Goal: Information Seeking & Learning: Learn about a topic

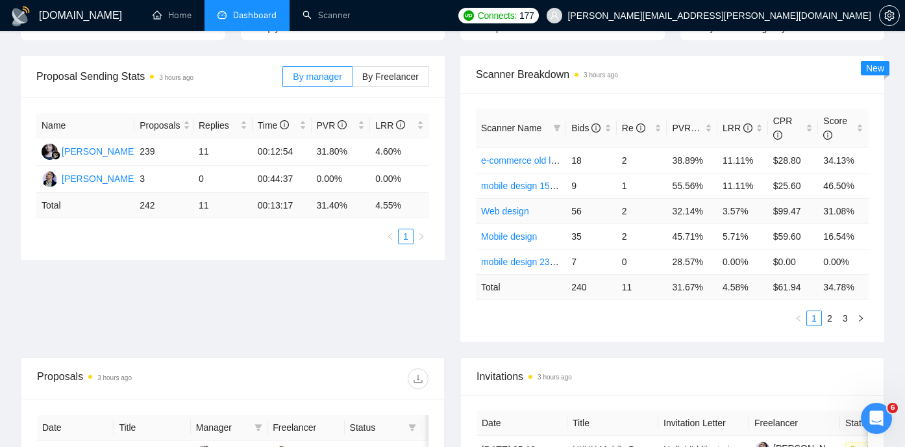
scroll to position [145, 0]
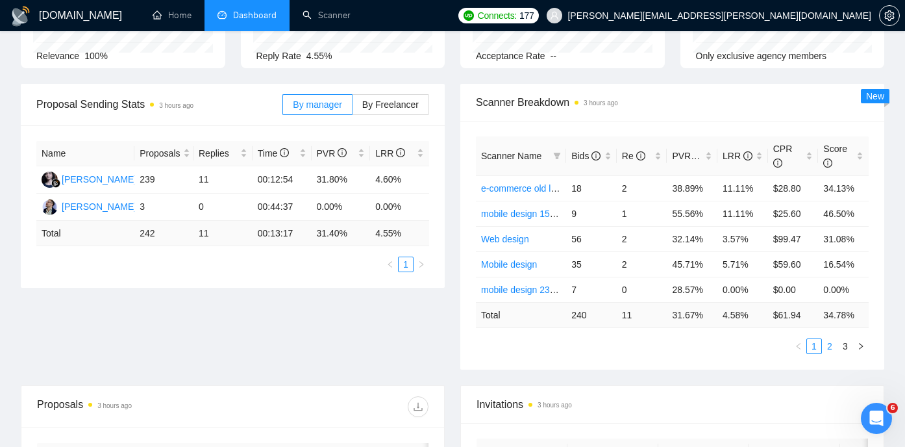
click at [833, 347] on link "2" at bounding box center [830, 346] width 14 height 14
click at [847, 344] on link "3" at bounding box center [845, 346] width 14 height 14
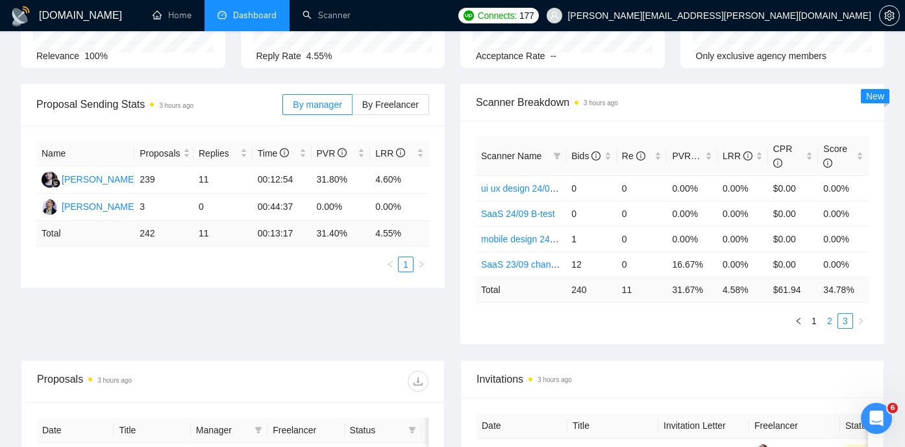
click at [823, 320] on link "2" at bounding box center [830, 321] width 14 height 14
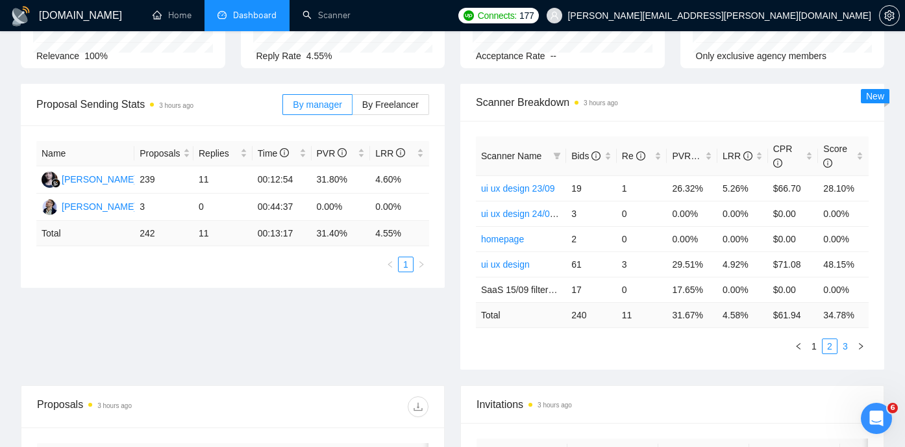
click at [844, 347] on link "3" at bounding box center [845, 346] width 14 height 14
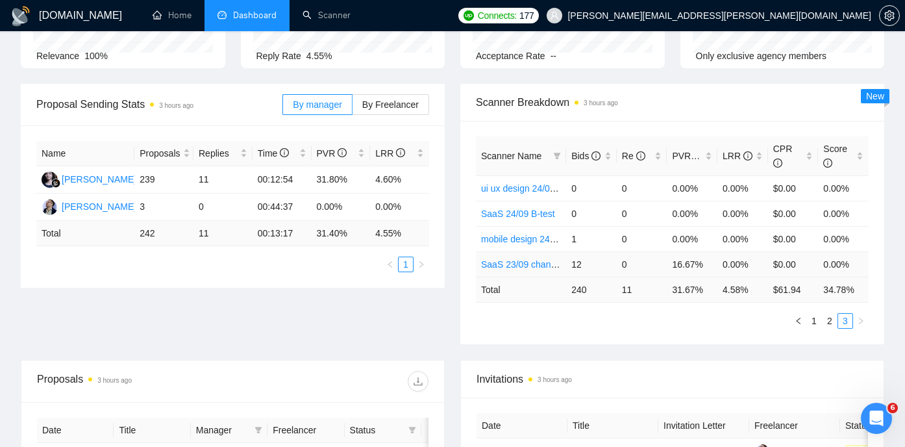
click at [684, 262] on td "16.67%" at bounding box center [692, 263] width 51 height 25
click at [697, 264] on td "16.67%" at bounding box center [692, 263] width 51 height 25
click at [815, 317] on link "1" at bounding box center [814, 321] width 14 height 14
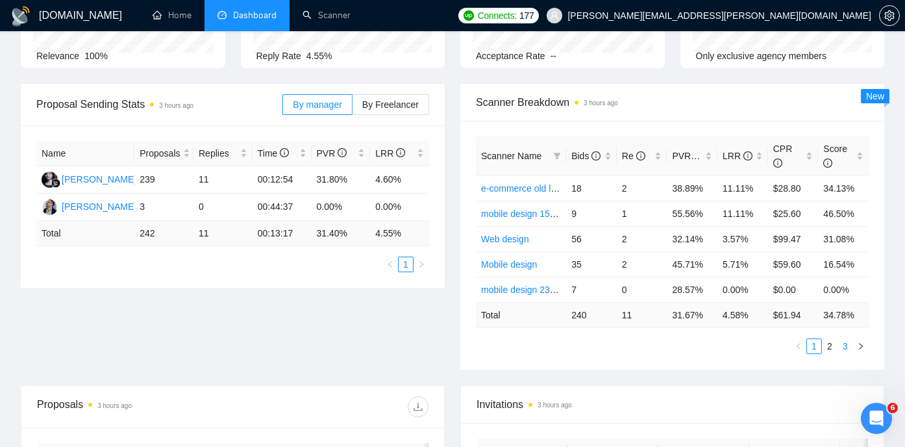
click at [849, 346] on link "3" at bounding box center [845, 346] width 14 height 14
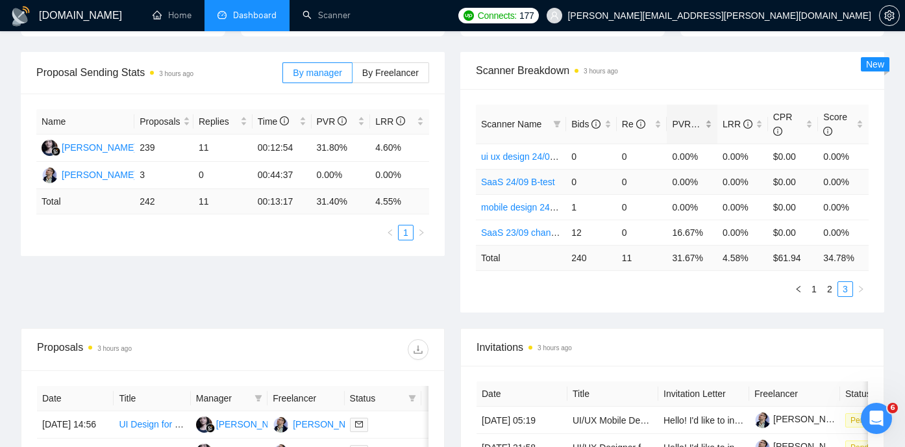
scroll to position [149, 0]
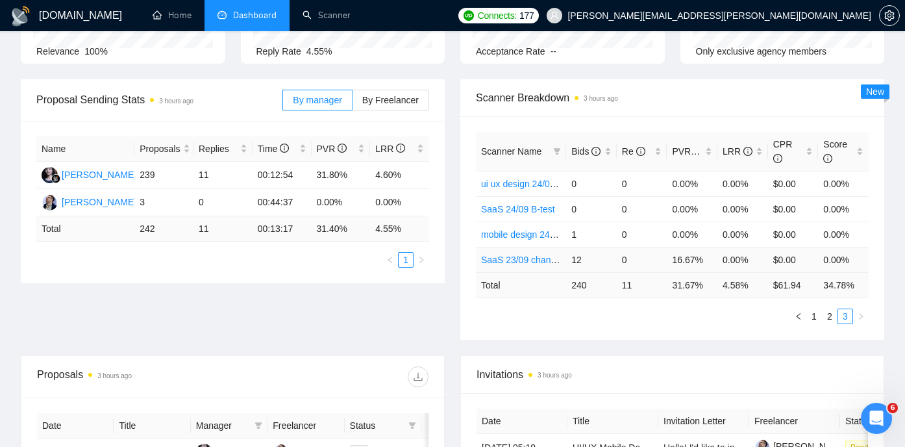
click at [683, 257] on td "16.67%" at bounding box center [692, 259] width 51 height 25
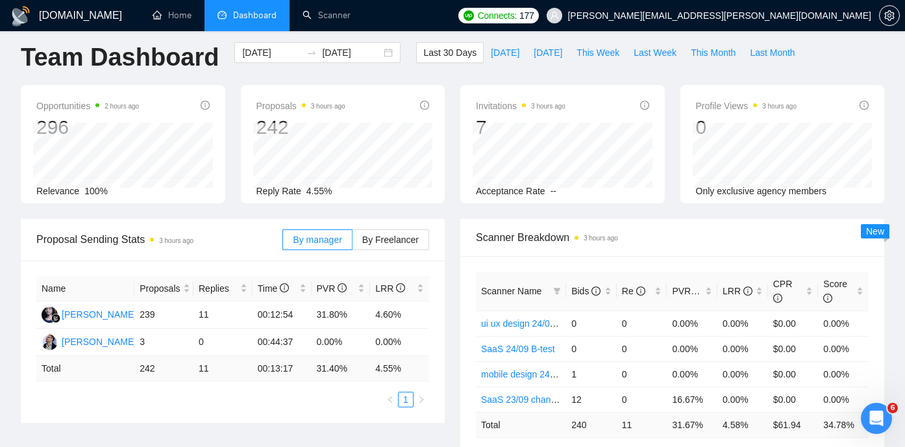
scroll to position [0, 0]
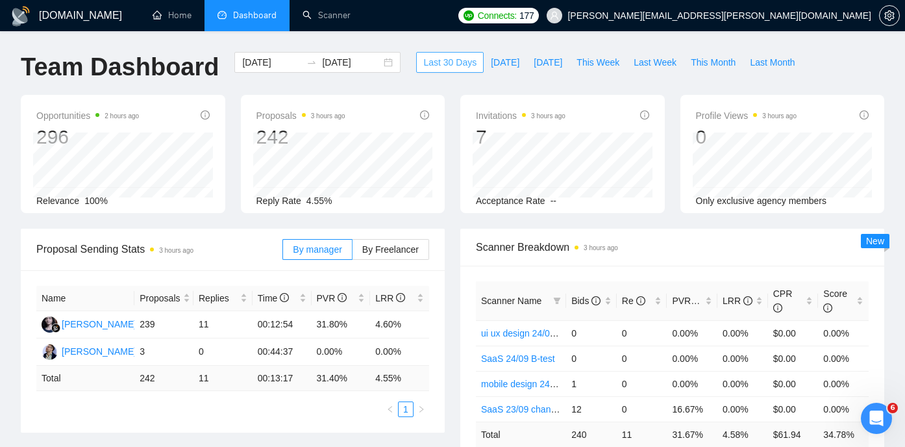
click at [453, 68] on span "Last 30 Days" at bounding box center [449, 62] width 53 height 14
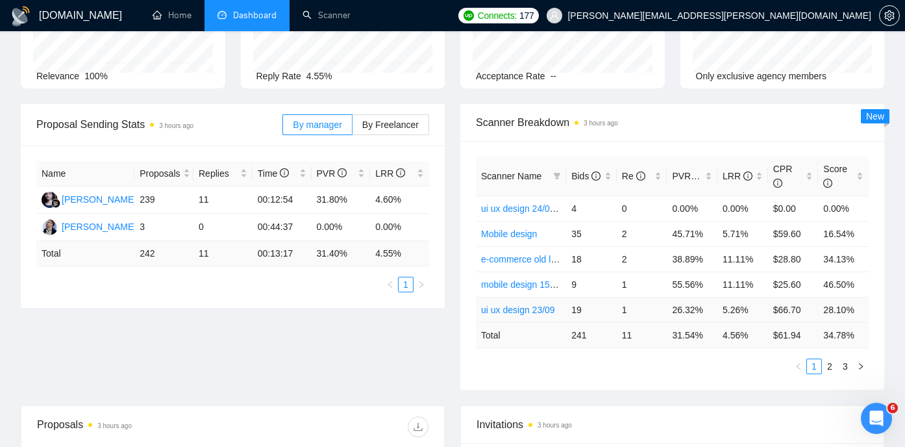
scroll to position [126, 0]
click at [828, 364] on link "2" at bounding box center [830, 365] width 14 height 14
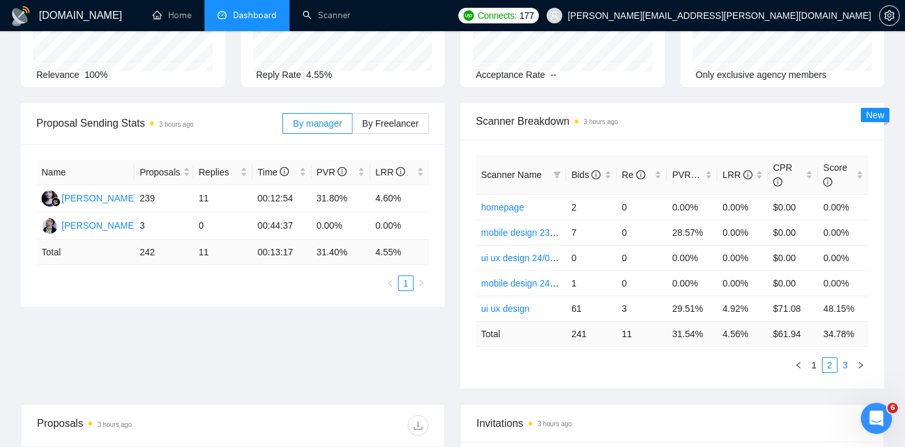
click at [846, 362] on link "3" at bounding box center [845, 365] width 14 height 14
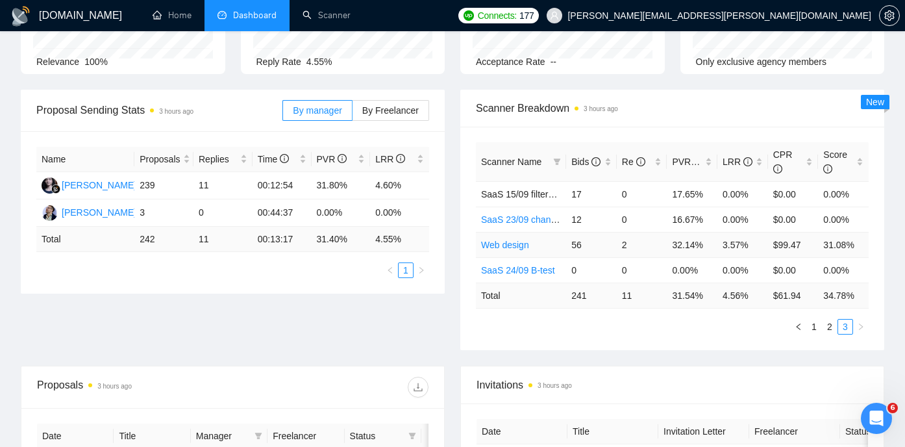
scroll to position [125, 0]
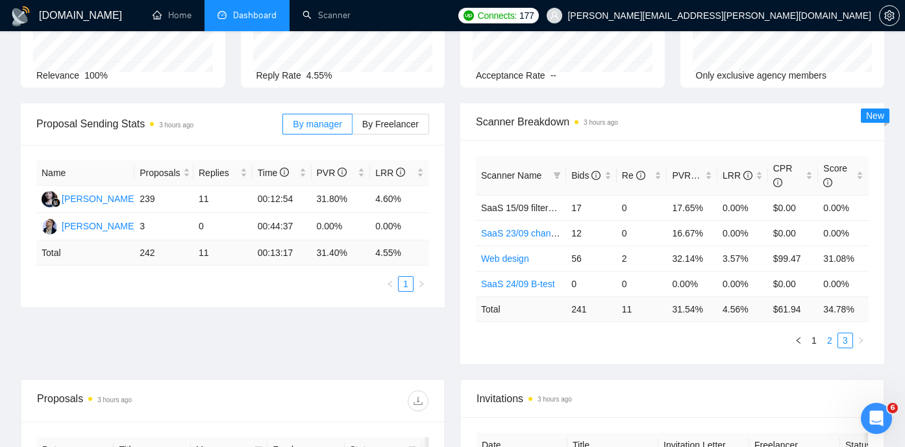
click at [827, 343] on link "2" at bounding box center [830, 340] width 14 height 14
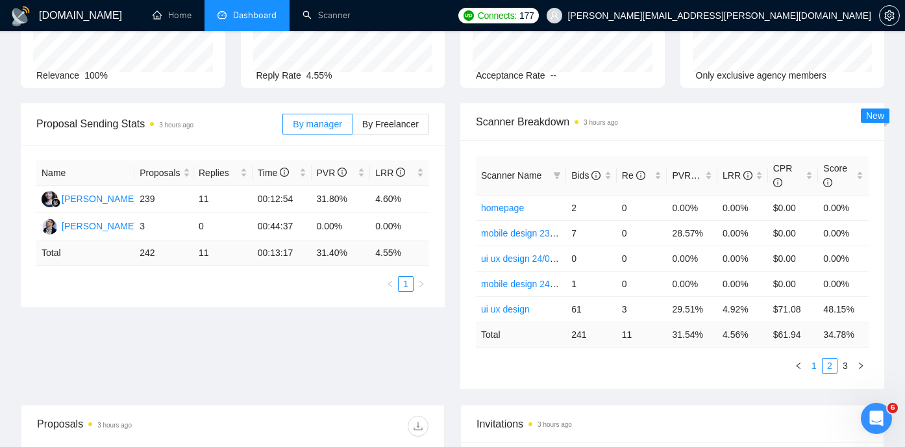
click at [814, 368] on link "1" at bounding box center [814, 365] width 14 height 14
click at [825, 364] on link "2" at bounding box center [830, 365] width 14 height 14
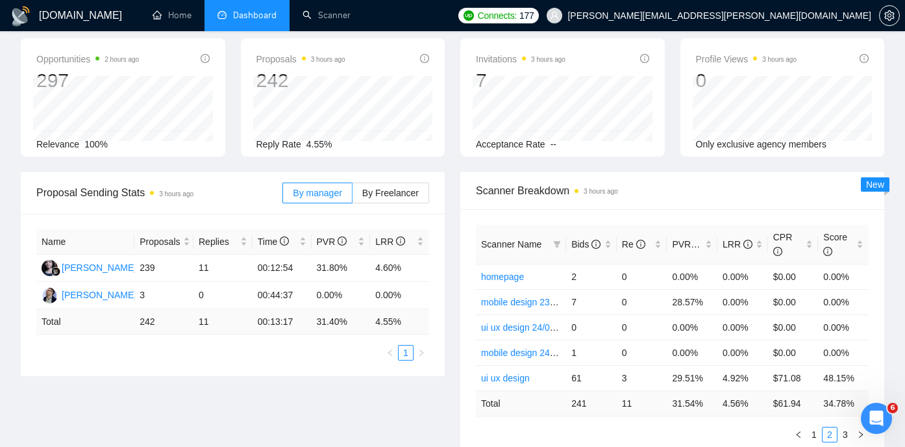
scroll to position [0, 0]
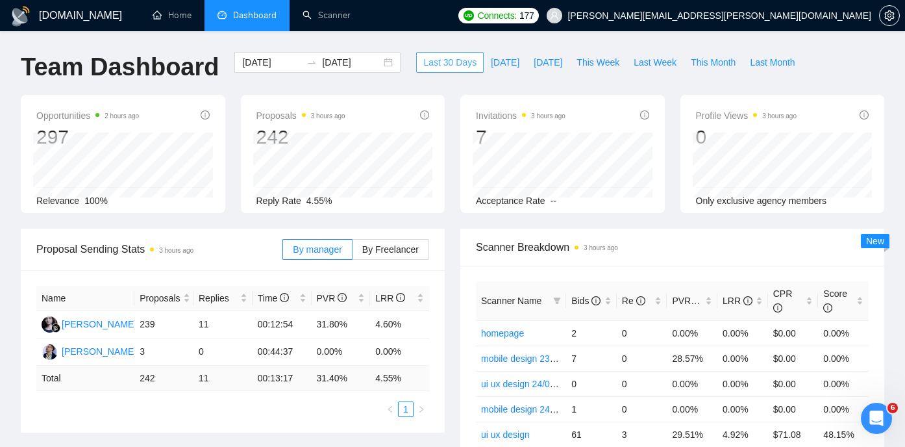
click at [434, 67] on span "Last 30 Days" at bounding box center [449, 62] width 53 height 14
click at [323, 64] on input "[DATE]" at bounding box center [351, 62] width 59 height 14
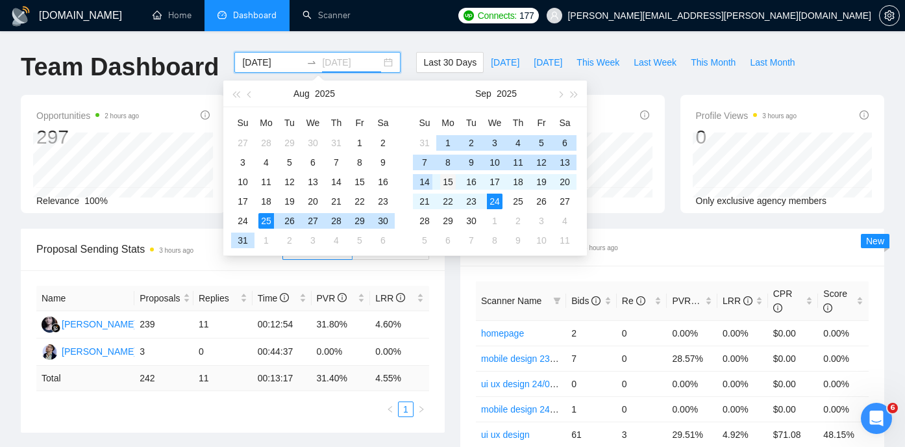
type input "[DATE]"
click at [454, 179] on div "15" at bounding box center [448, 182] width 16 height 16
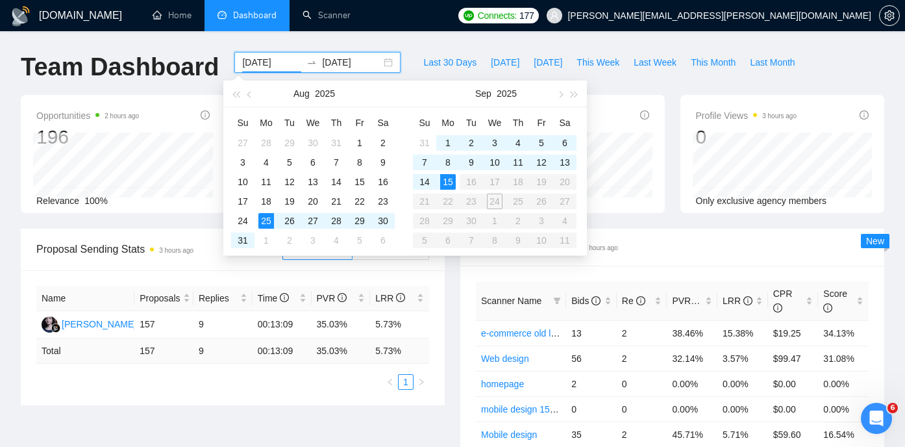
click at [513, 181] on table "Su Mo Tu We Th Fr Sa 31 1 2 3 4 5 6 7 8 9 10 11 12 13 14 15 16 17 18 19 20 21 2…" at bounding box center [495, 181] width 164 height 138
click at [516, 182] on table "Su Mo Tu We Th Fr Sa 31 1 2 3 4 5 6 7 8 9 10 11 12 13 14 15 16 17 18 19 20 21 2…" at bounding box center [495, 181] width 164 height 138
click at [516, 181] on table "Su Mo Tu We Th Fr Sa 31 1 2 3 4 5 6 7 8 9 10 11 12 13 14 15 16 17 18 19 20 21 2…" at bounding box center [495, 181] width 164 height 138
drag, startPoint x: 452, startPoint y: 182, endPoint x: 487, endPoint y: 201, distance: 39.5
click at [453, 182] on div "15" at bounding box center [448, 182] width 16 height 16
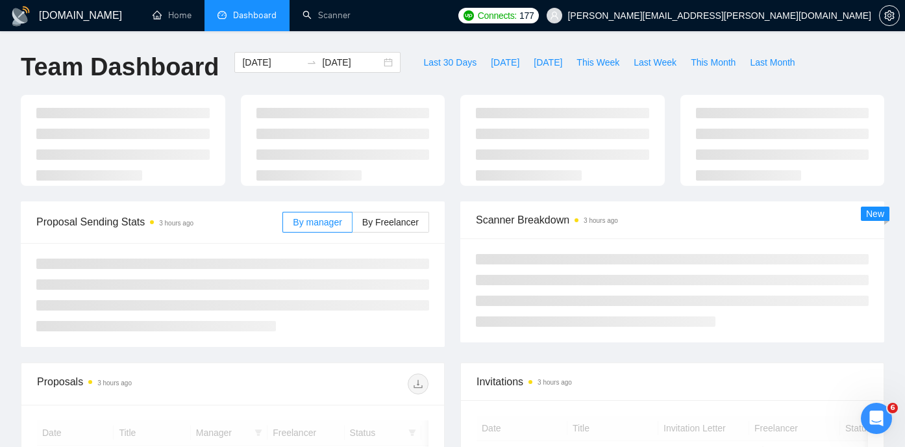
click at [497, 205] on div "Scanner Breakdown 3 hours ago" at bounding box center [672, 219] width 393 height 37
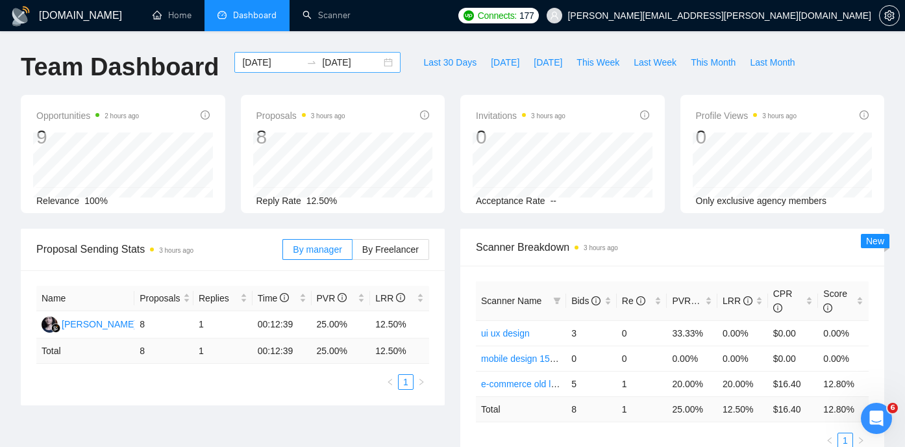
click at [308, 62] on icon "swap-right" at bounding box center [312, 62] width 8 height 3
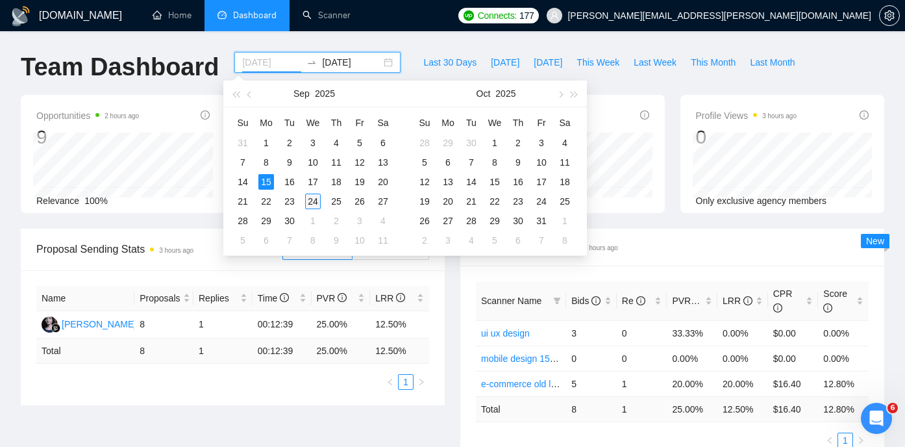
type input "[DATE]"
click at [314, 200] on div "24" at bounding box center [313, 202] width 16 height 16
click at [270, 183] on table "Su Mo Tu We Th Fr Sa 31 1 2 3 4 5 6 7 8 9 10 11 12 13 14 15 16 17 18 19 20 21 2…" at bounding box center [313, 181] width 164 height 138
type input "[DATE]"
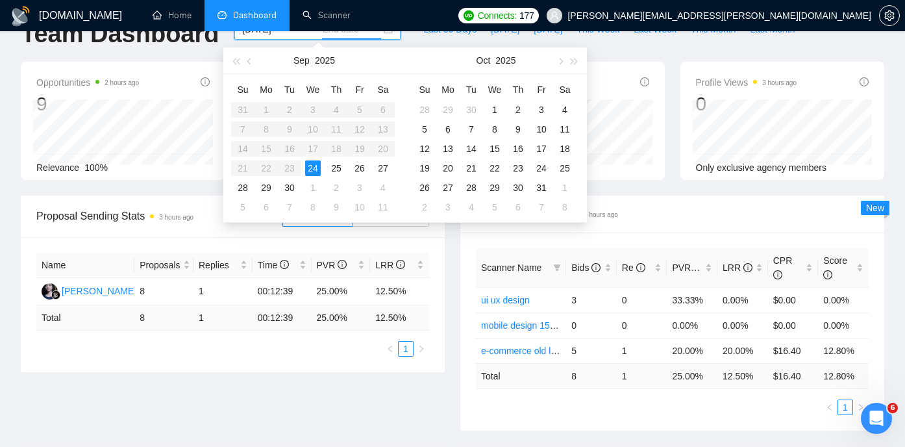
scroll to position [42, 0]
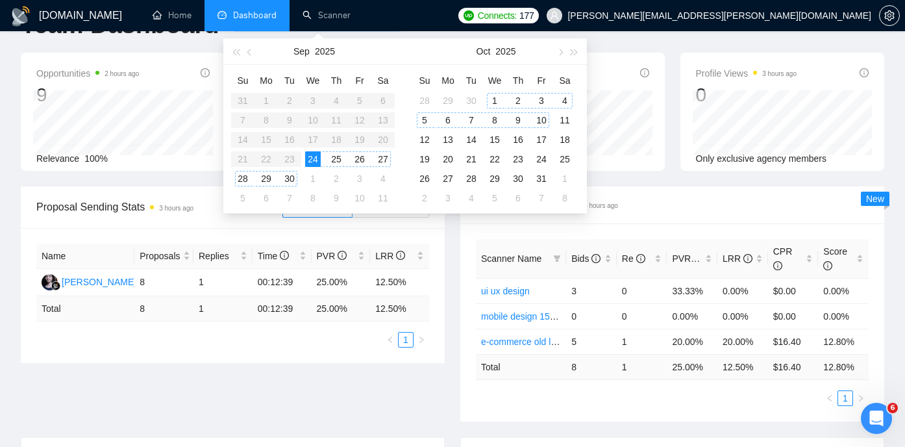
type input "[DATE]"
click at [318, 135] on table "Su Mo Tu We Th Fr Sa 31 1 2 3 4 5 6 7 8 9 10 11 12 13 14 15 16 17 18 19 20 21 2…" at bounding box center [313, 139] width 164 height 138
type input "[DATE]"
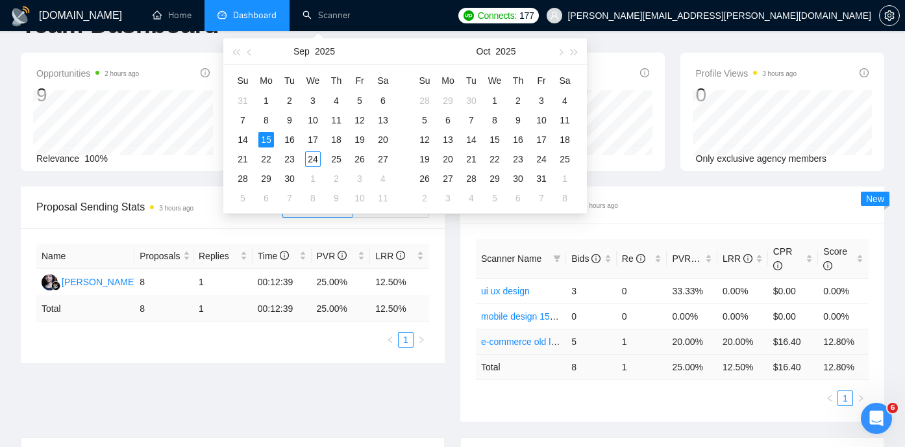
click at [782, 340] on td "$16.40" at bounding box center [793, 341] width 51 height 25
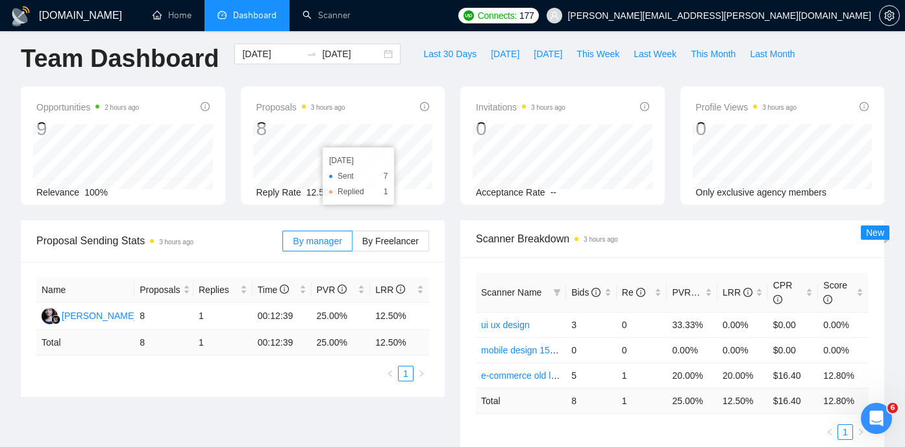
scroll to position [8, 0]
click at [301, 55] on div at bounding box center [311, 54] width 21 height 10
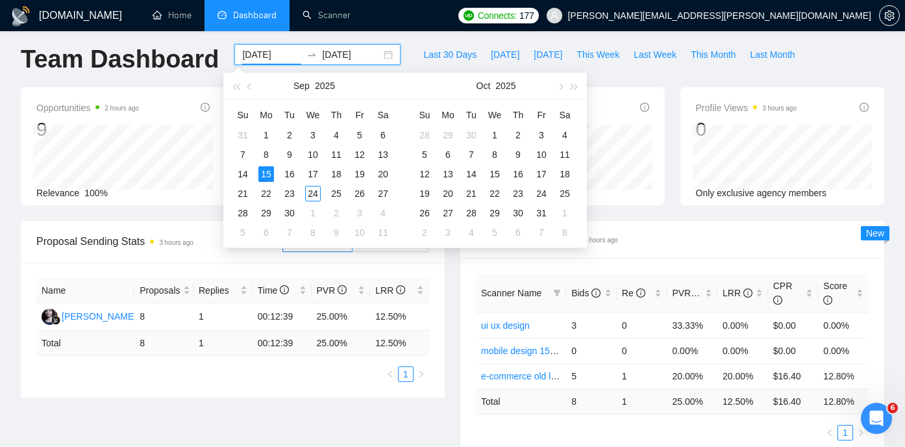
scroll to position [20, 0]
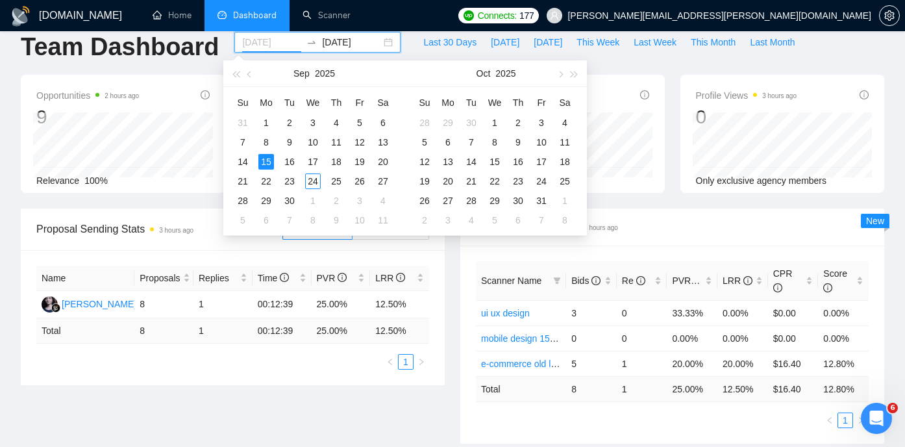
type input "[DATE]"
click at [353, 43] on input "[DATE]" at bounding box center [351, 42] width 59 height 14
click at [321, 185] on td "24" at bounding box center [312, 180] width 23 height 19
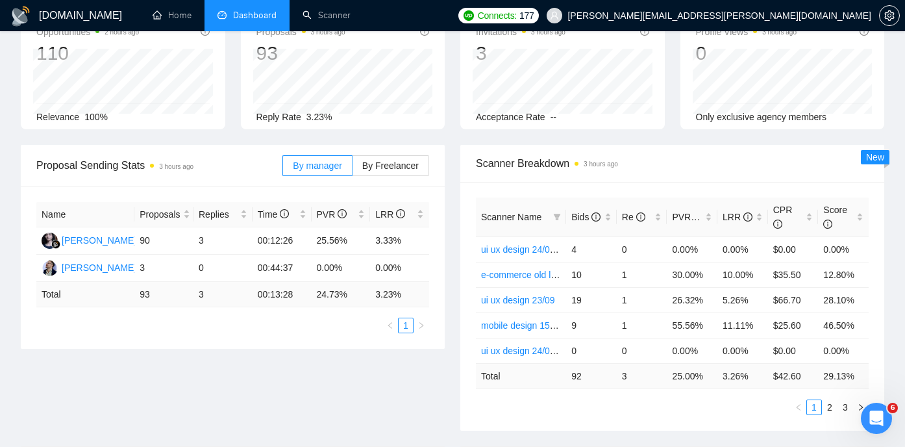
scroll to position [114, 0]
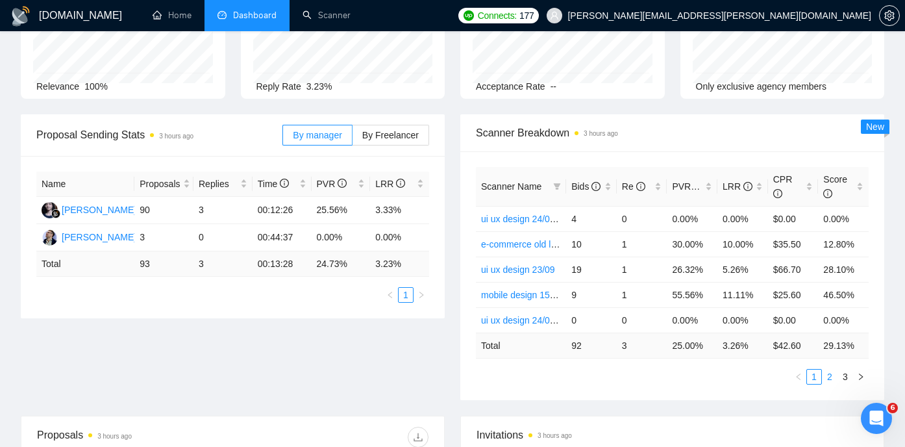
click at [833, 375] on link "2" at bounding box center [830, 377] width 14 height 14
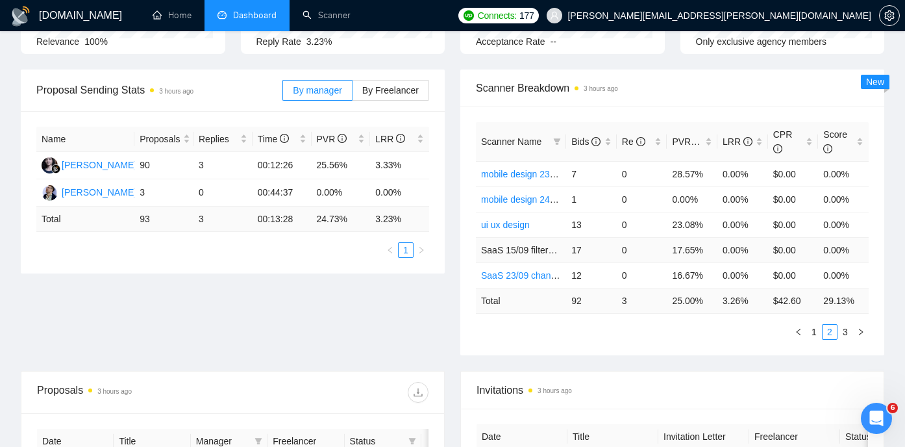
scroll to position [162, 0]
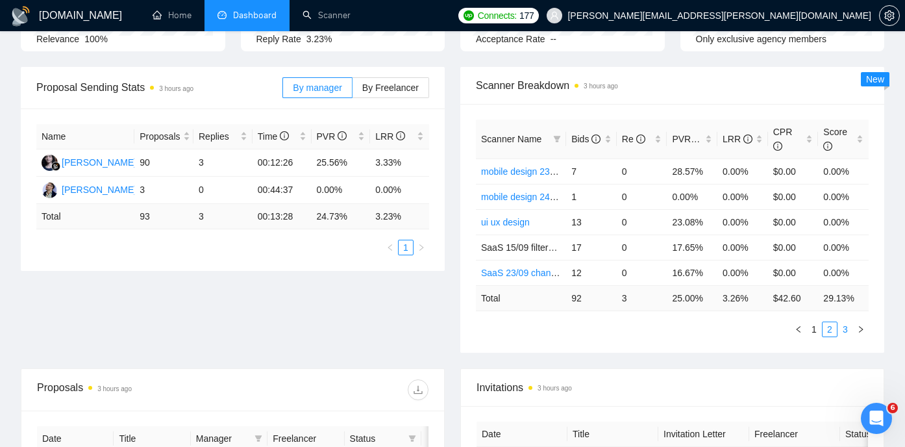
click at [844, 328] on link "3" at bounding box center [845, 329] width 14 height 14
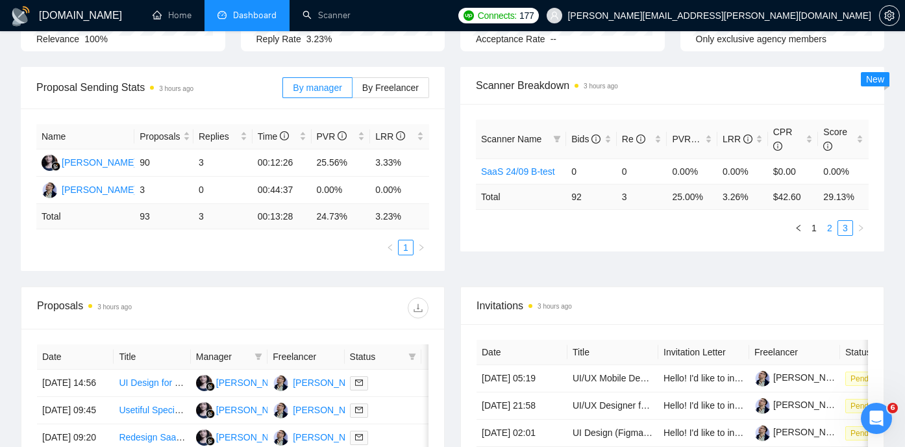
click at [825, 230] on link "2" at bounding box center [830, 228] width 14 height 14
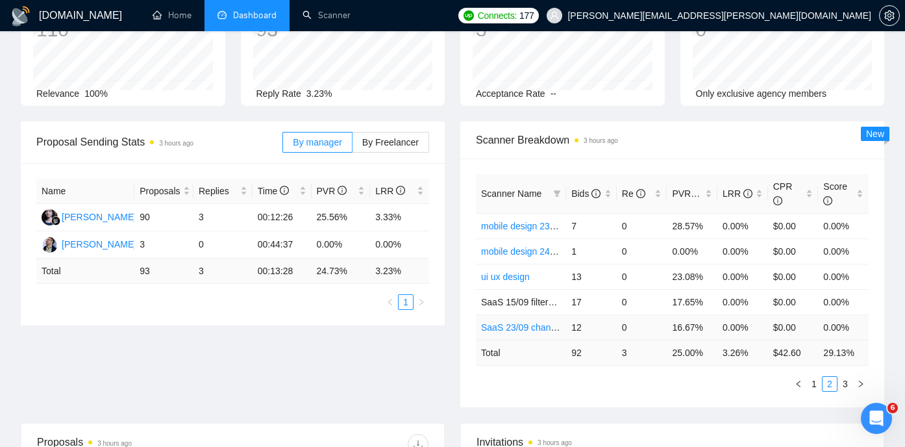
scroll to position [107, 0]
click at [811, 386] on link "1" at bounding box center [814, 384] width 14 height 14
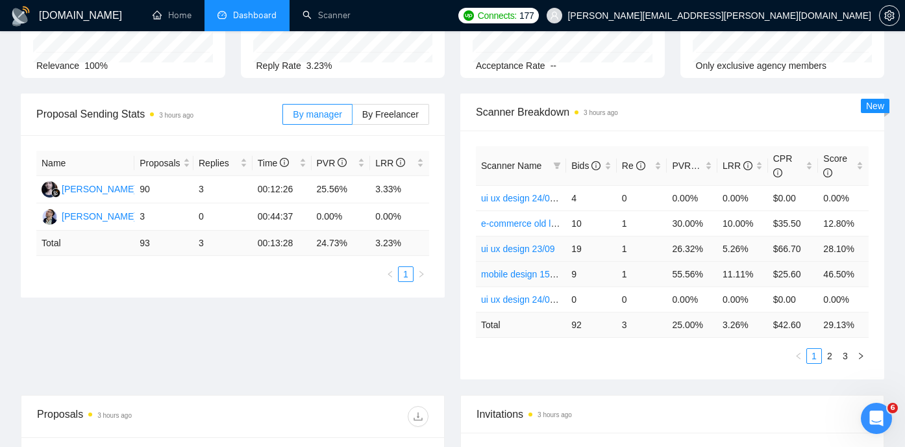
scroll to position [136, 0]
click at [834, 357] on link "2" at bounding box center [830, 355] width 14 height 14
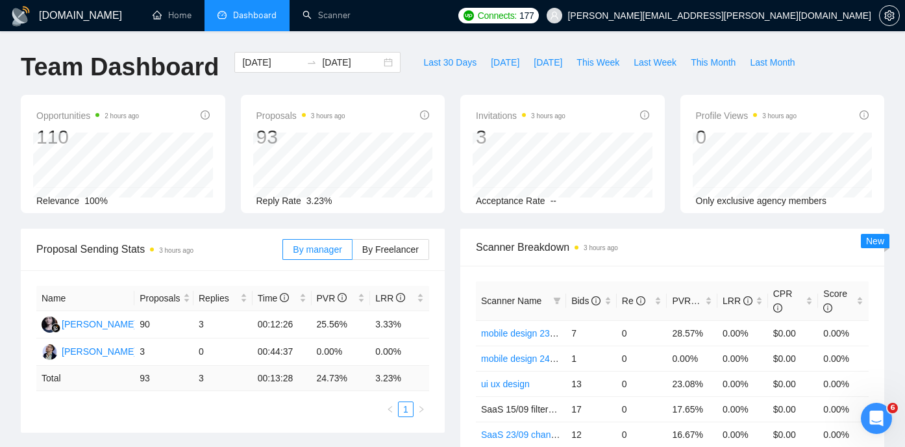
scroll to position [7, 0]
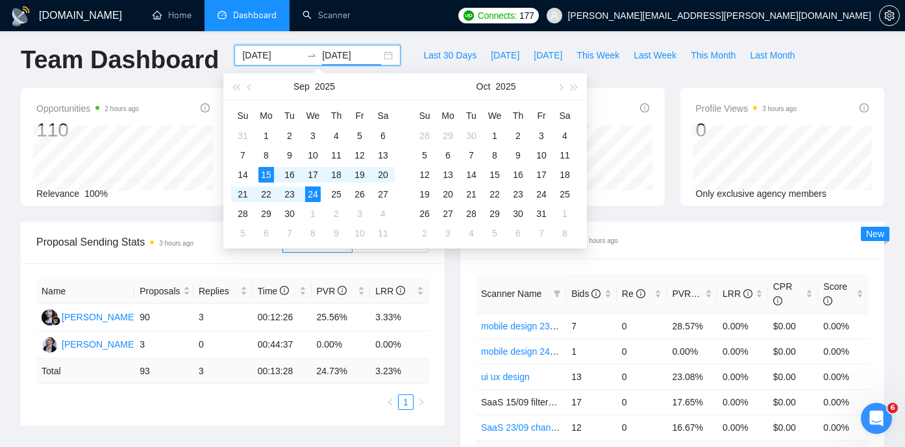
click at [370, 60] on input "[DATE]" at bounding box center [351, 55] width 59 height 14
type input "[DATE]"
click at [241, 191] on div "21" at bounding box center [243, 194] width 16 height 16
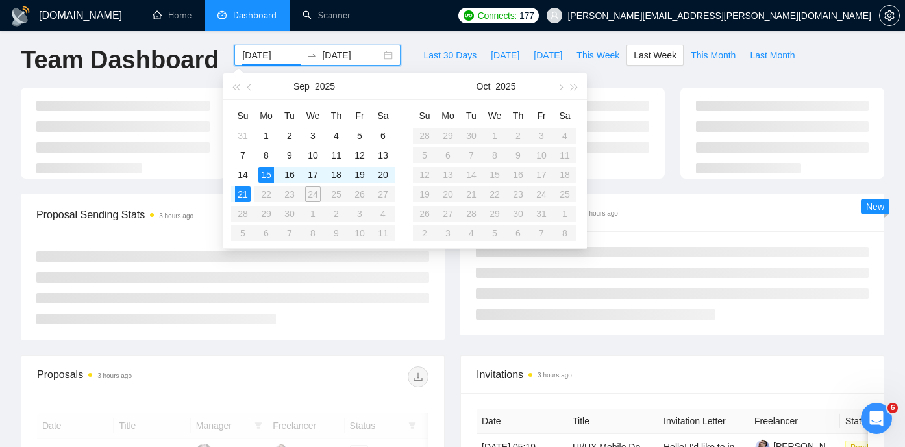
click at [313, 194] on table "Su Mo Tu We Th Fr Sa 31 1 2 3 4 5 6 7 8 9 10 11 12 13 14 15 16 17 18 19 20 21 2…" at bounding box center [313, 174] width 164 height 138
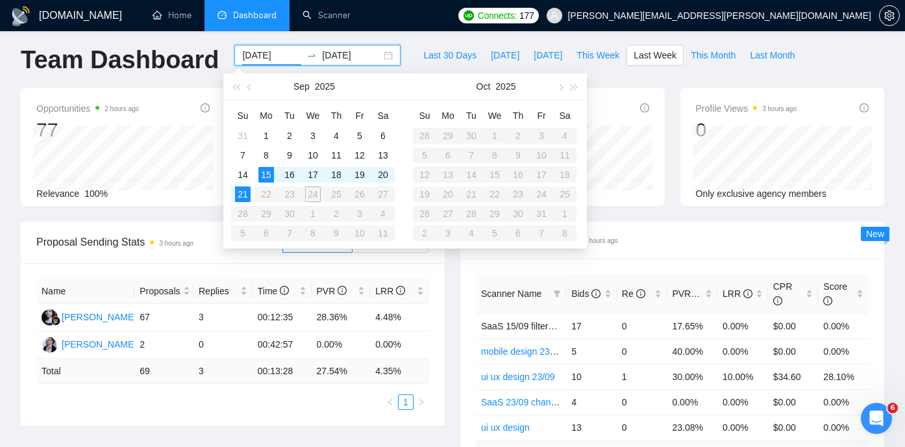
click at [312, 192] on table "Su Mo Tu We Th Fr Sa 31 1 2 3 4 5 6 7 8 9 10 11 12 13 14 15 16 17 18 19 20 21 2…" at bounding box center [313, 174] width 164 height 138
drag, startPoint x: 312, startPoint y: 190, endPoint x: 331, endPoint y: 152, distance: 42.1
click at [314, 190] on table "Su Mo Tu We Th Fr Sa 31 1 2 3 4 5 6 7 8 9 10 11 12 13 14 15 16 17 18 19 20 21 2…" at bounding box center [313, 174] width 164 height 138
type input "[DATE]"
click at [339, 56] on input "[DATE]" at bounding box center [351, 55] width 59 height 14
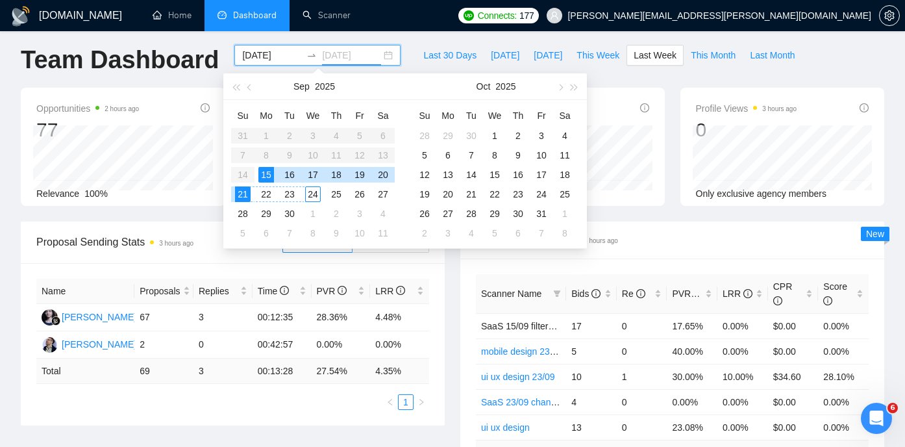
click at [314, 193] on div "24" at bounding box center [313, 194] width 16 height 16
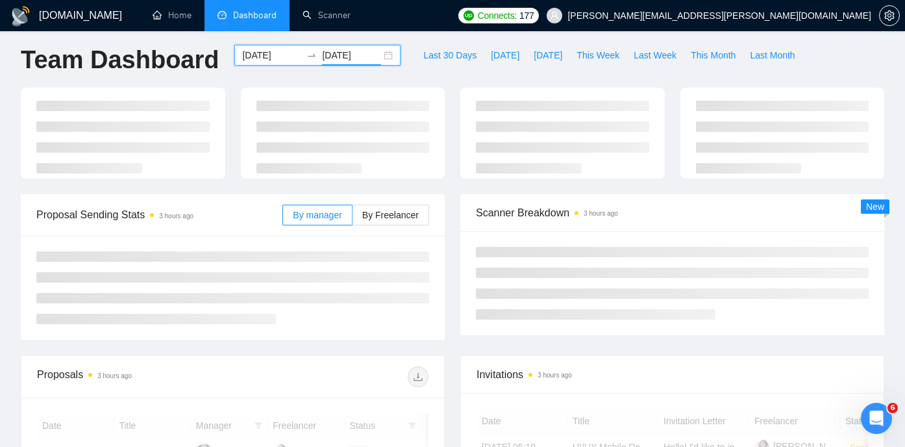
click at [246, 198] on div "Proposal Sending Stats 3 hours ago" at bounding box center [159, 214] width 246 height 37
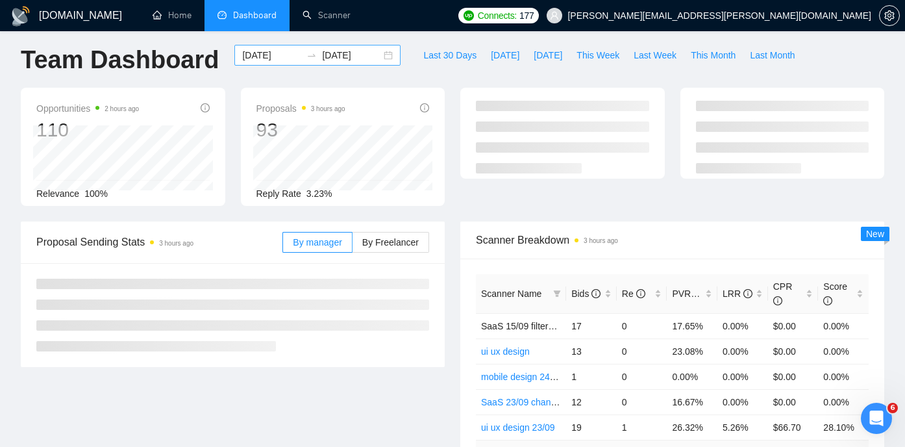
click at [327, 55] on input "[DATE]" at bounding box center [351, 55] width 59 height 14
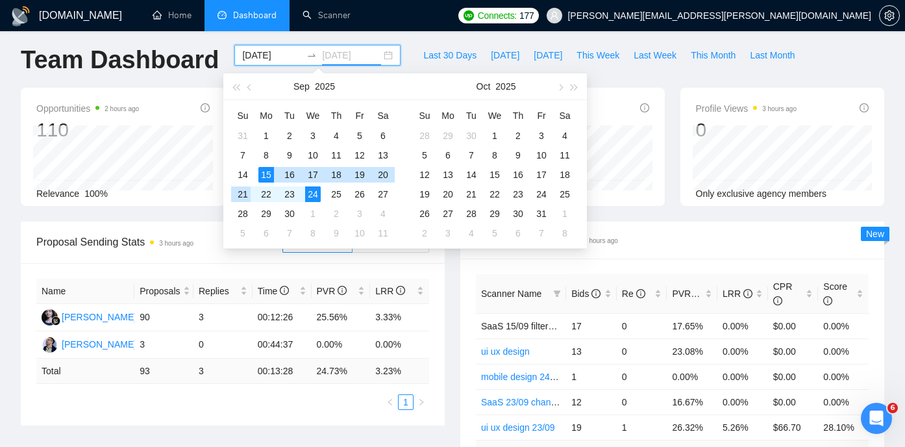
click at [244, 194] on div "21" at bounding box center [243, 194] width 16 height 16
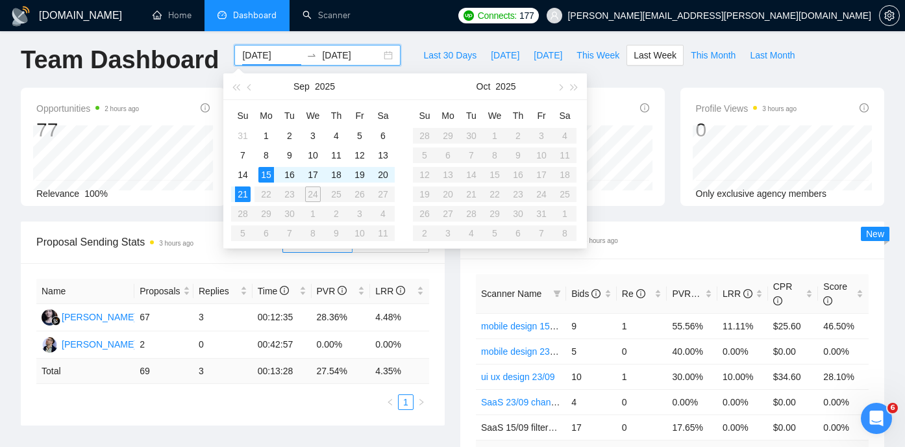
click at [330, 55] on input "[DATE]" at bounding box center [351, 55] width 59 height 14
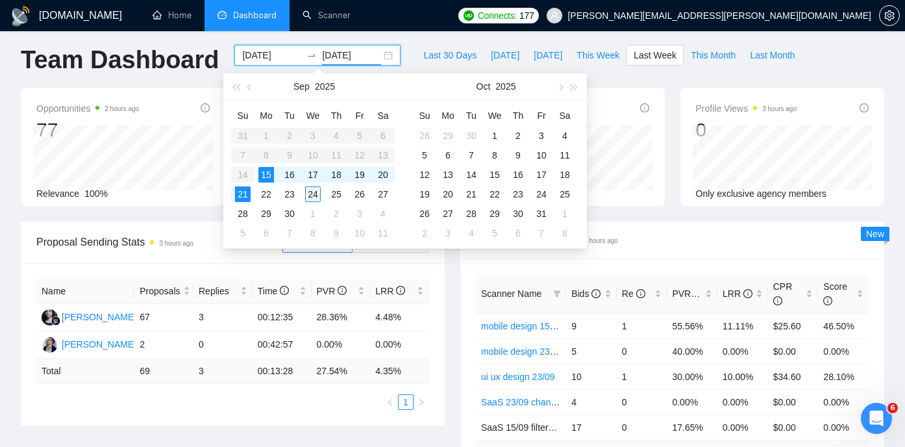
type input "[DATE]"
click at [314, 193] on div "24" at bounding box center [313, 194] width 16 height 16
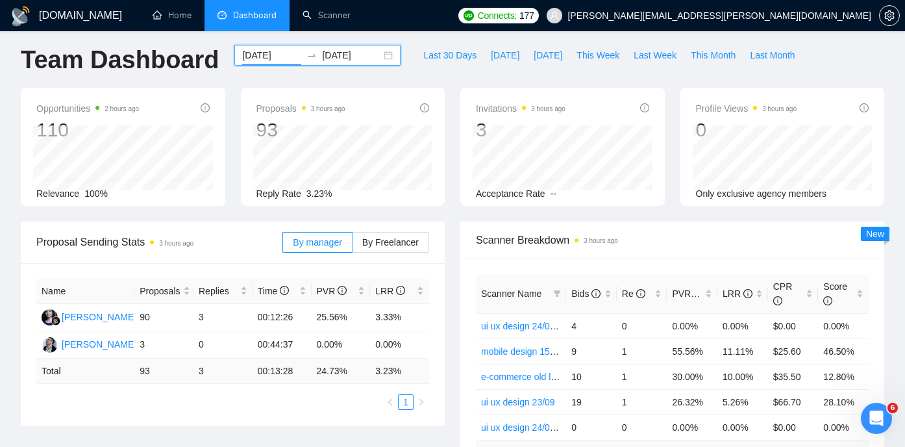
click at [274, 55] on input "[DATE]" at bounding box center [271, 55] width 59 height 14
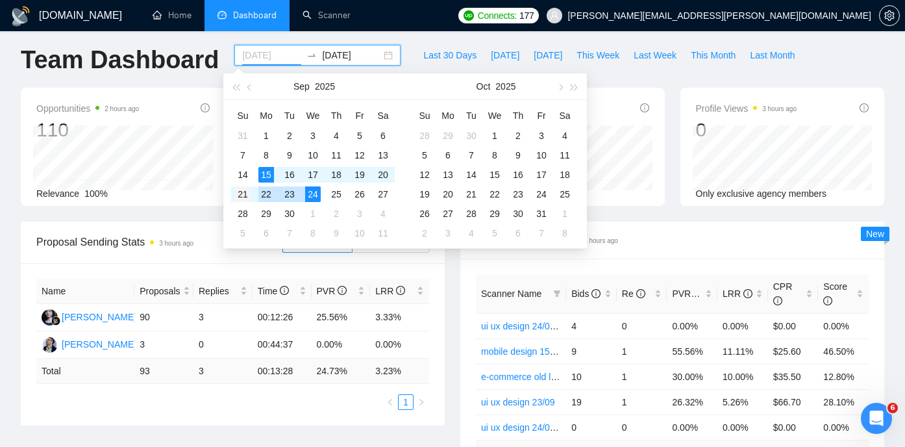
type input "[DATE]"
drag, startPoint x: 268, startPoint y: 171, endPoint x: 241, endPoint y: 198, distance: 38.1
click at [241, 197] on tbody "31 1 2 3 4 5 6 7 8 9 10 11 12 13 14 15 16 17 18 19 20 21 22 23 24 25 26 27 28 2…" at bounding box center [313, 184] width 164 height 117
click at [241, 198] on div "21" at bounding box center [243, 194] width 16 height 16
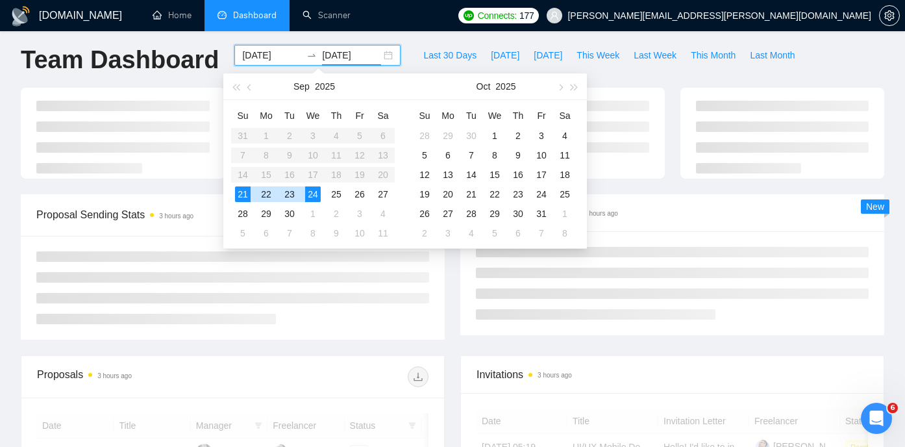
type input "[DATE]"
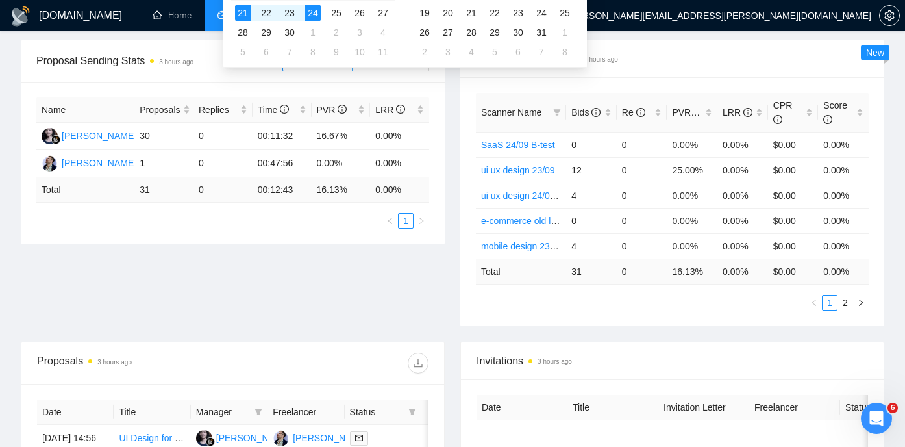
scroll to position [199, 0]
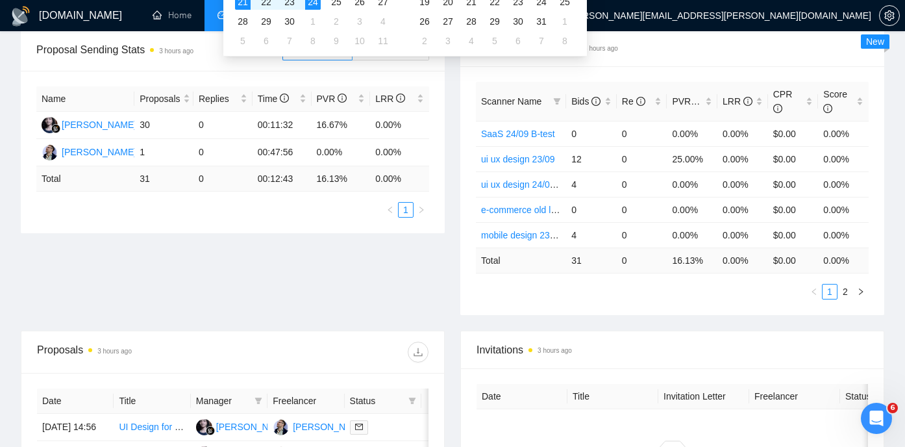
click at [578, 305] on div "Scanner Name Bids Re PVR LRR CPR Score SaaS 24/09 B-test 0 0 0.00% 0.00% $0.00 …" at bounding box center [672, 190] width 424 height 249
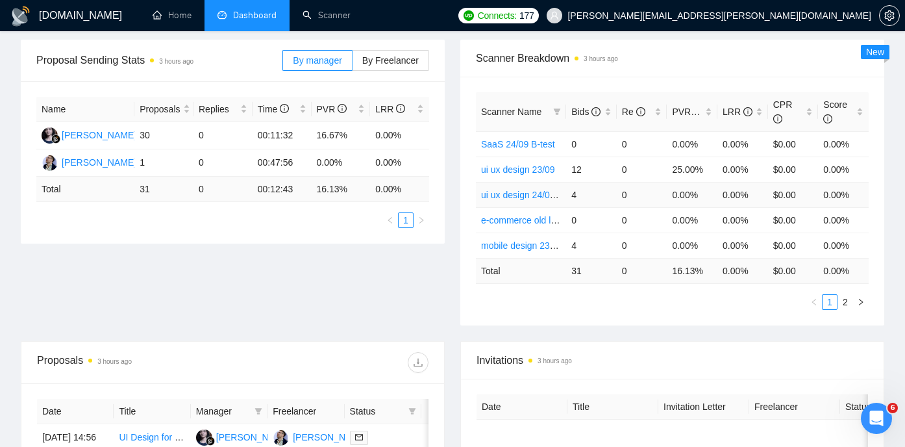
scroll to position [192, 0]
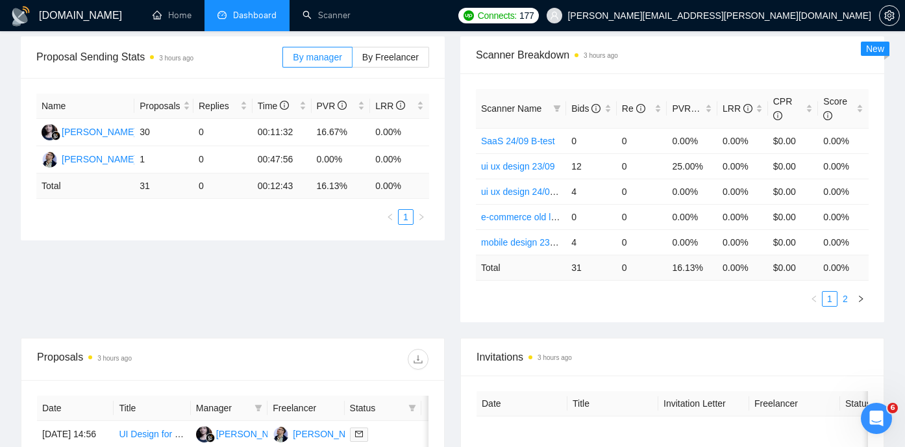
click at [848, 296] on link "2" at bounding box center [845, 299] width 14 height 14
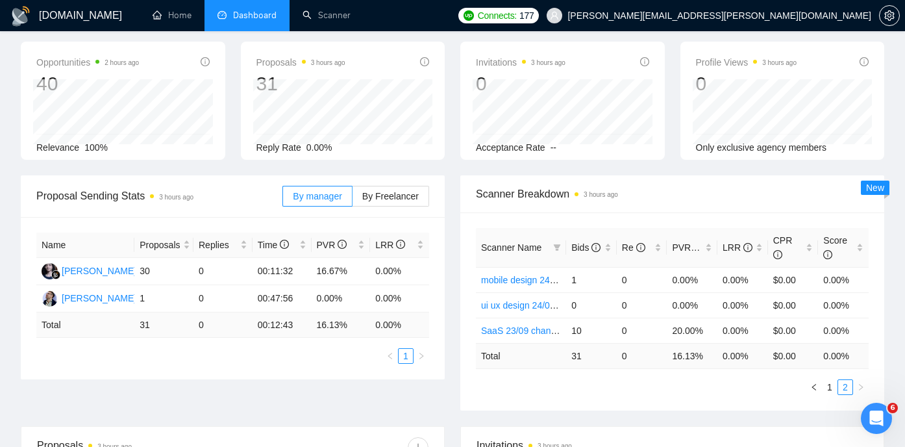
scroll to position [0, 0]
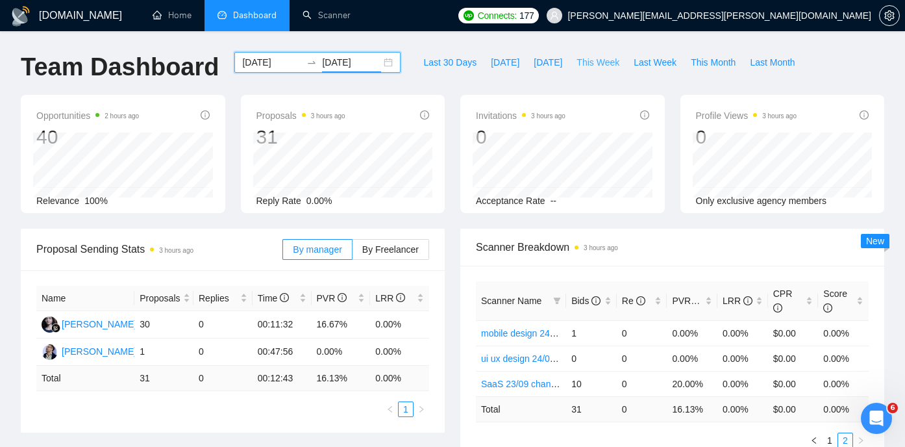
click at [597, 61] on span "This Week" at bounding box center [598, 62] width 43 height 14
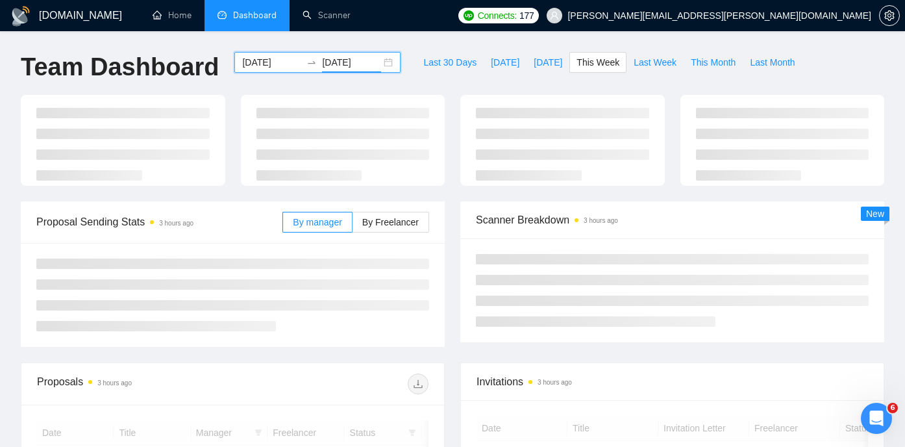
type input "[DATE]"
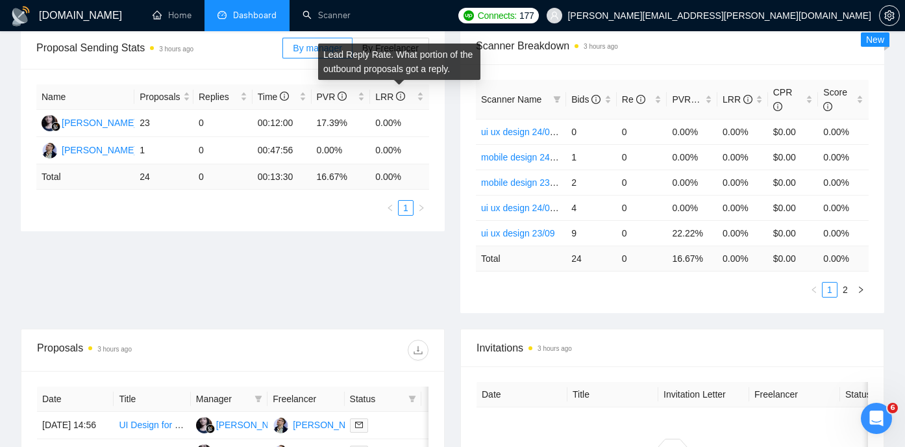
scroll to position [205, 0]
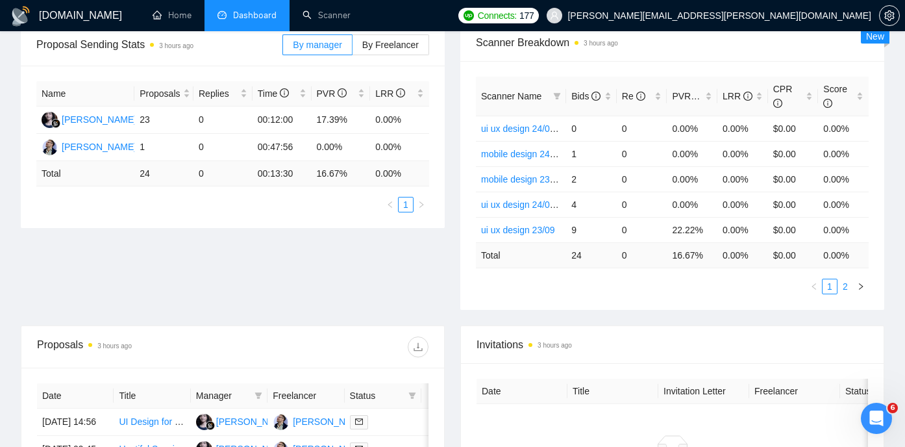
click at [849, 283] on link "2" at bounding box center [845, 286] width 14 height 14
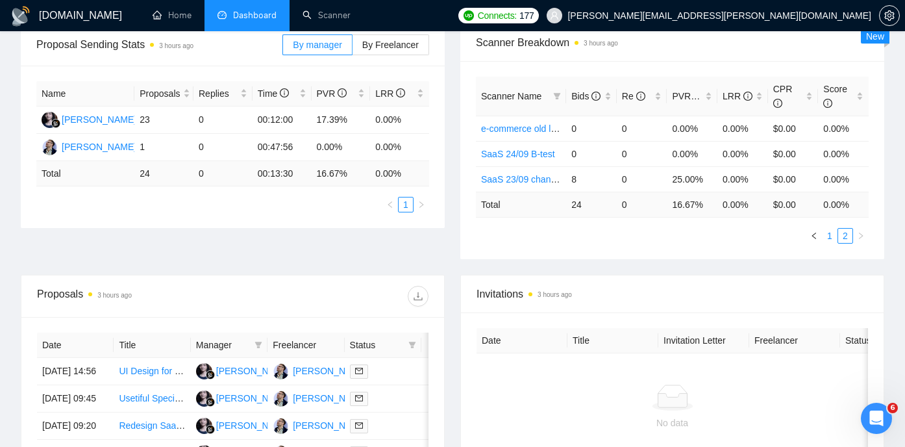
click at [830, 238] on link "1" at bounding box center [830, 236] width 14 height 14
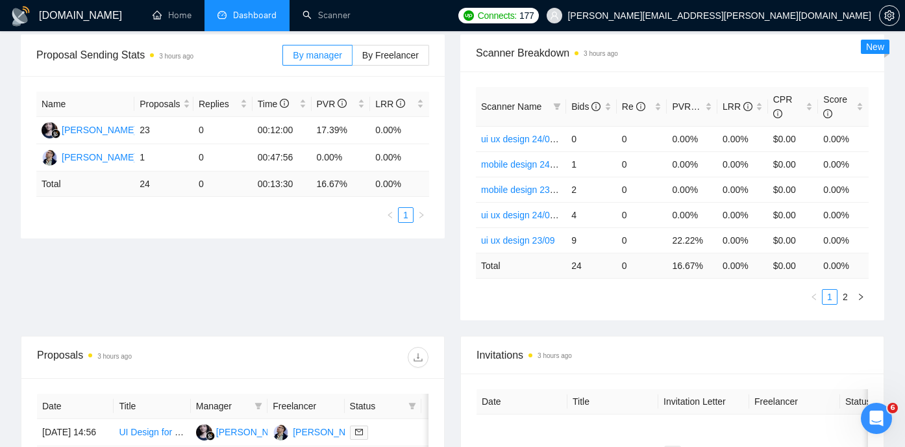
scroll to position [190, 0]
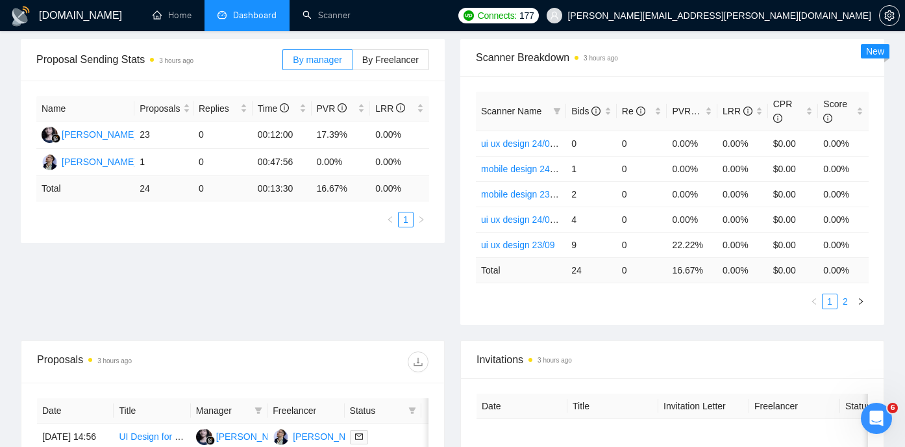
click at [844, 301] on link "2" at bounding box center [845, 301] width 14 height 14
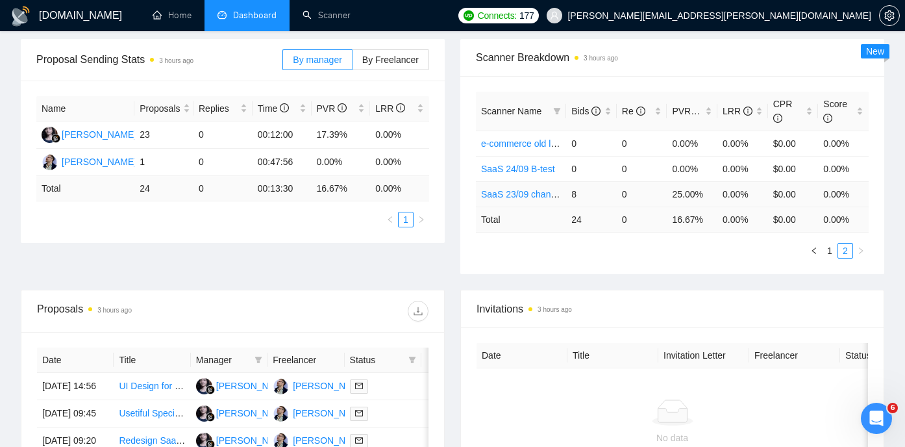
click at [534, 195] on link "SaaS 23/09 changed hook" at bounding box center [534, 194] width 107 height 10
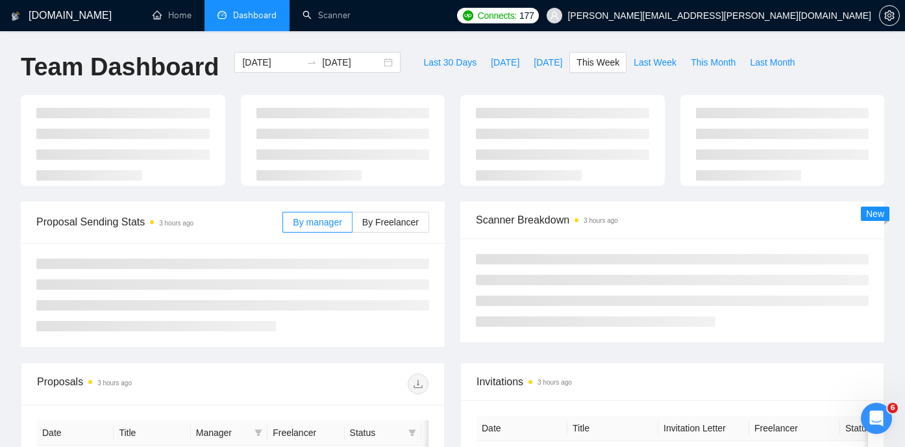
scroll to position [190, 0]
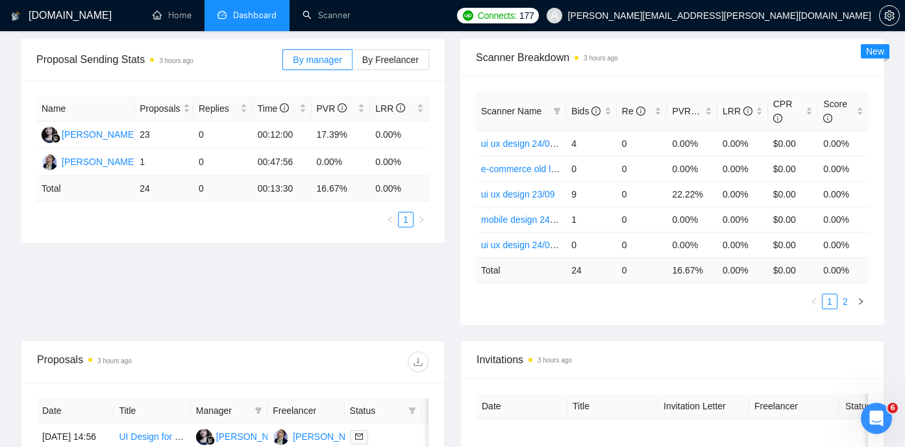
click at [844, 301] on link "2" at bounding box center [845, 301] width 14 height 14
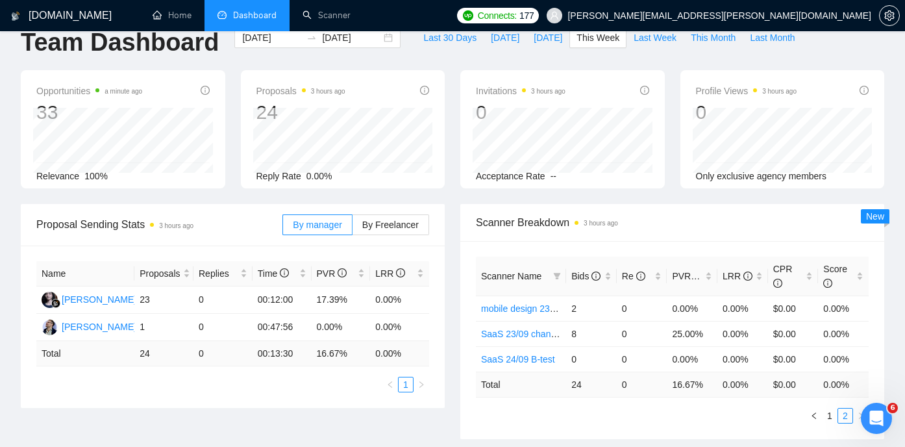
scroll to position [0, 0]
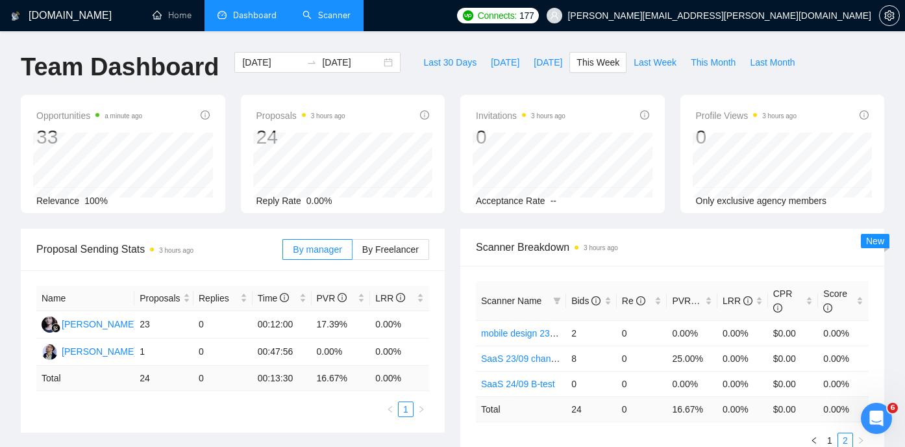
click at [342, 21] on link "Scanner" at bounding box center [327, 15] width 48 height 11
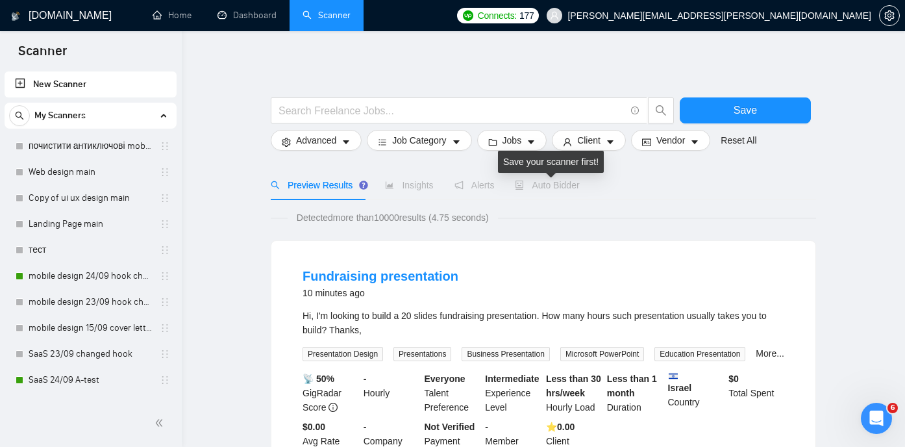
click at [552, 181] on span "Auto Bidder" at bounding box center [547, 185] width 64 height 10
click at [524, 187] on icon "robot" at bounding box center [519, 185] width 9 height 9
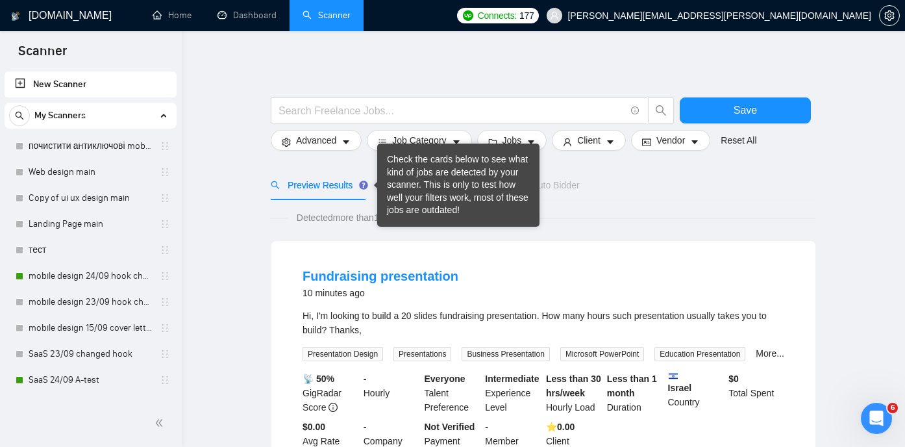
click at [392, 184] on div "Check the cards below to see what kind of jobs are detected by your scanner. Th…" at bounding box center [458, 185] width 143 height 64
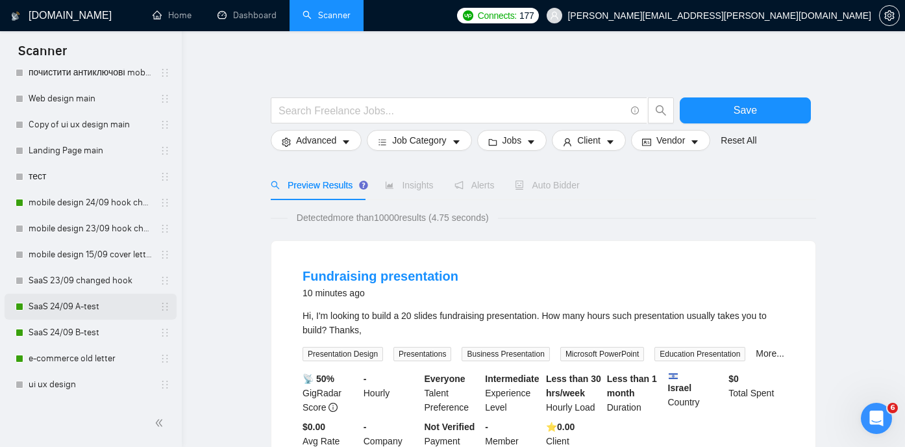
scroll to position [77, 0]
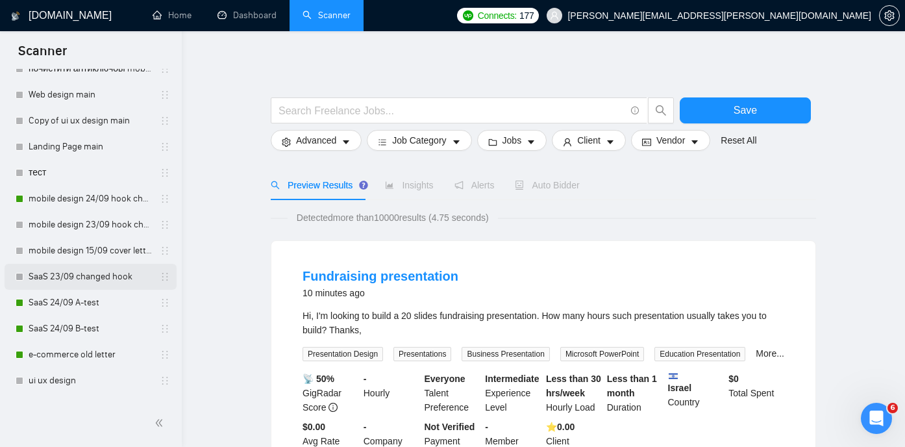
click at [78, 281] on link "SaaS 23/09 changed hook" at bounding box center [90, 277] width 123 height 26
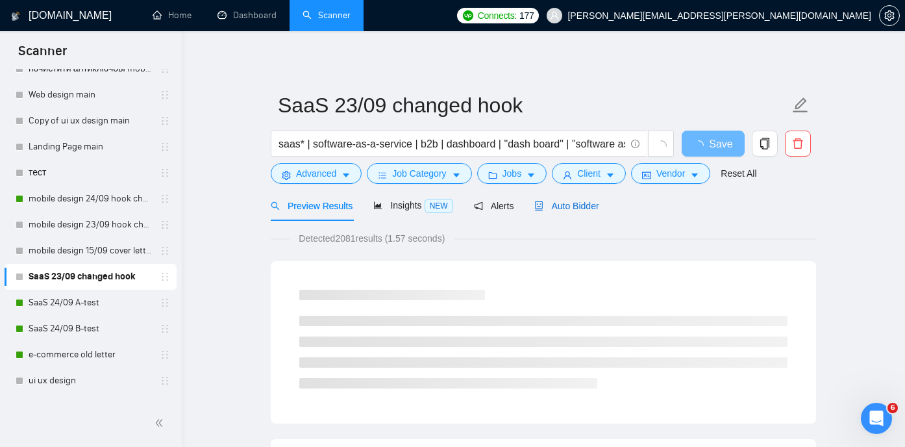
click at [573, 207] on span "Auto Bidder" at bounding box center [566, 206] width 64 height 10
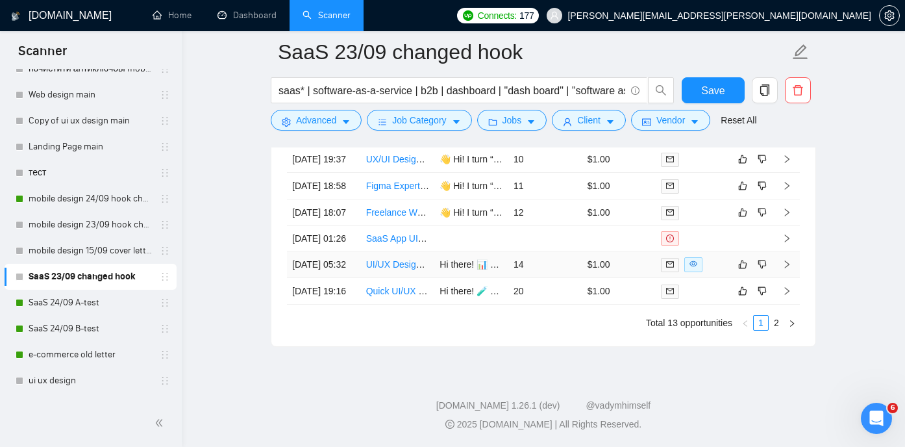
scroll to position [3491, 0]
click at [387, 270] on link "UI/UX Design for PowerBi Dashboard" at bounding box center [441, 264] width 151 height 10
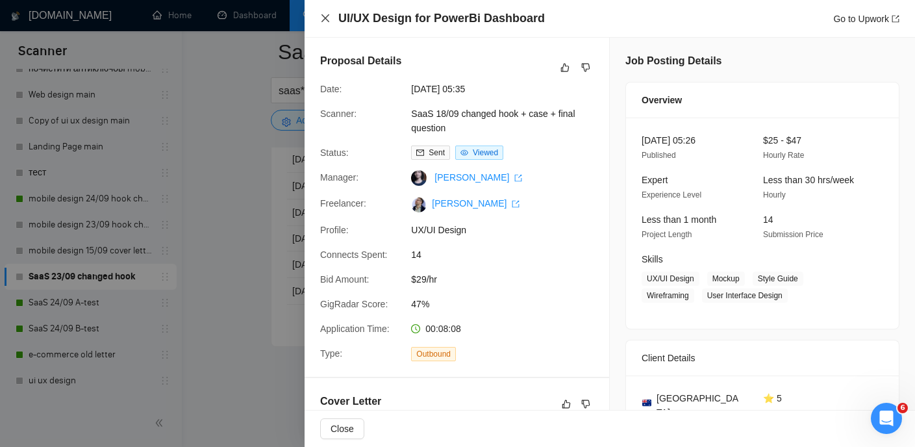
click at [329, 16] on icon "close" at bounding box center [325, 18] width 10 height 10
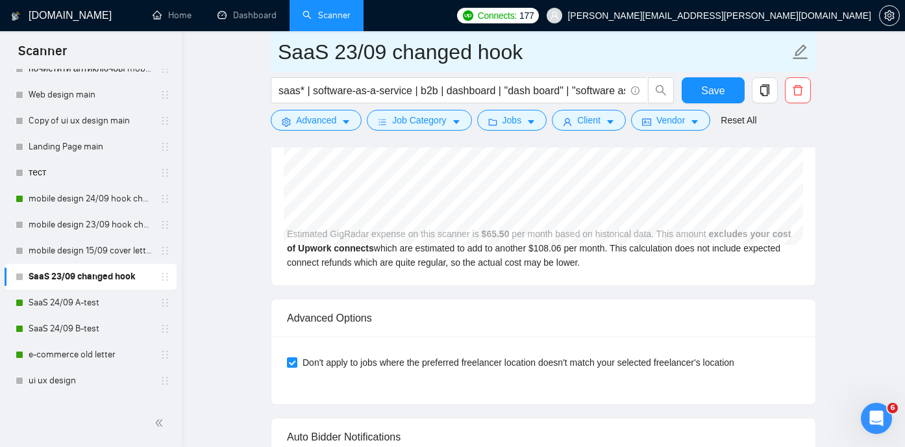
scroll to position [2839, 0]
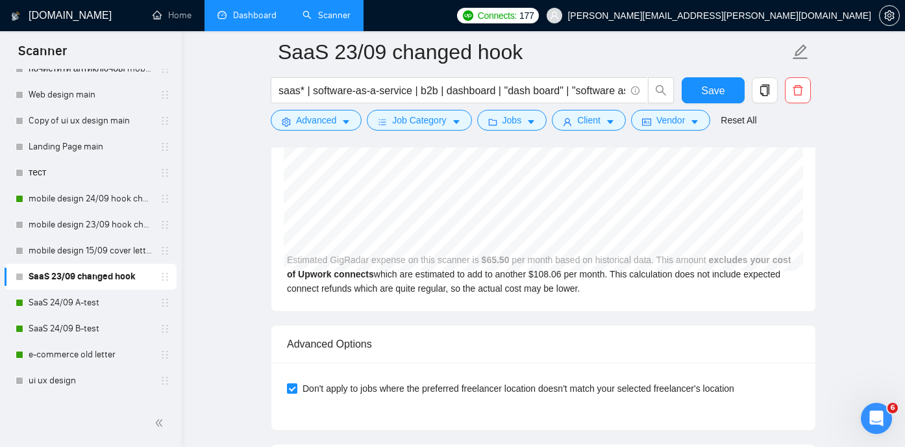
click at [265, 16] on link "Dashboard" at bounding box center [247, 15] width 59 height 11
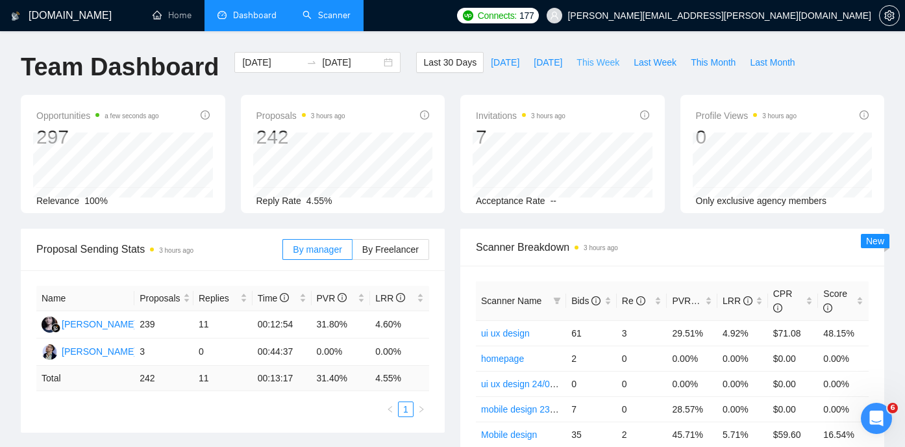
click at [599, 66] on span "This Week" at bounding box center [598, 62] width 43 height 14
type input "[DATE]"
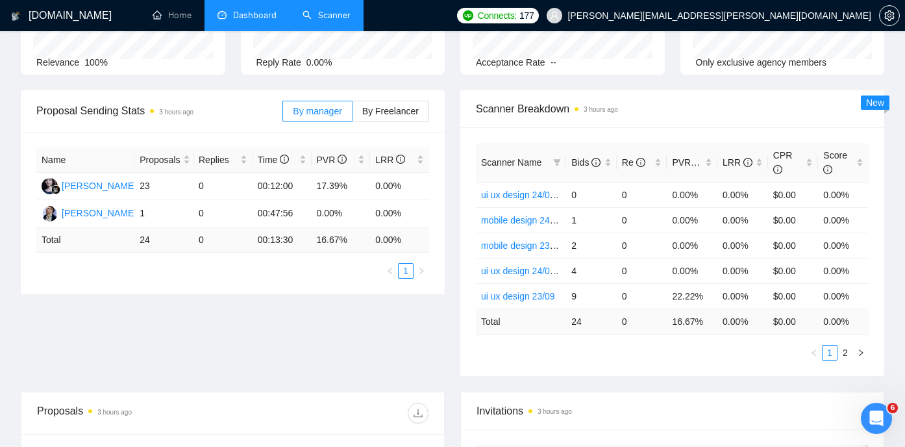
scroll to position [140, 0]
click at [848, 353] on link "2" at bounding box center [845, 351] width 14 height 14
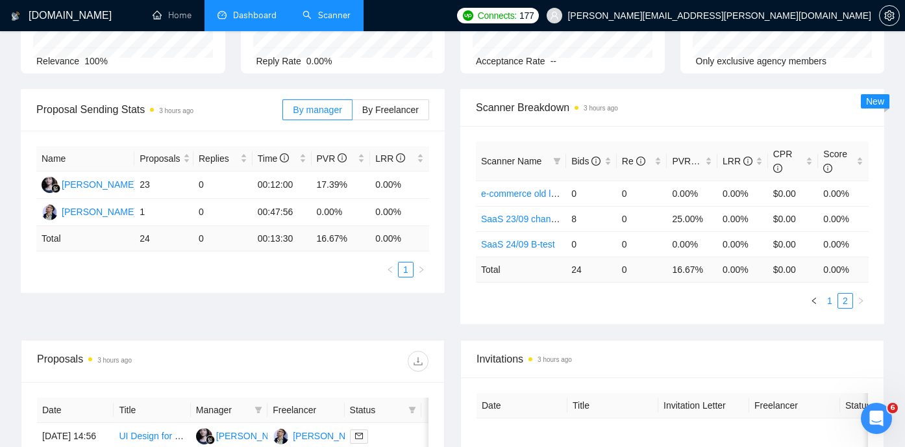
click at [831, 301] on link "1" at bounding box center [830, 301] width 14 height 14
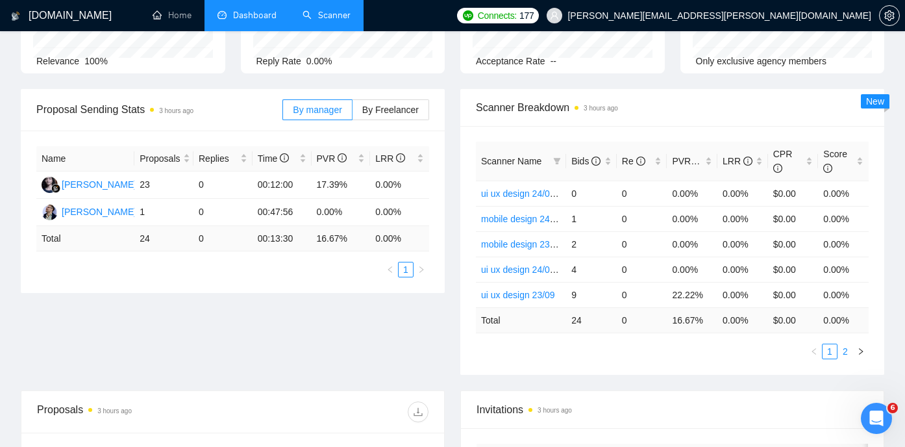
click at [843, 351] on link "2" at bounding box center [845, 351] width 14 height 14
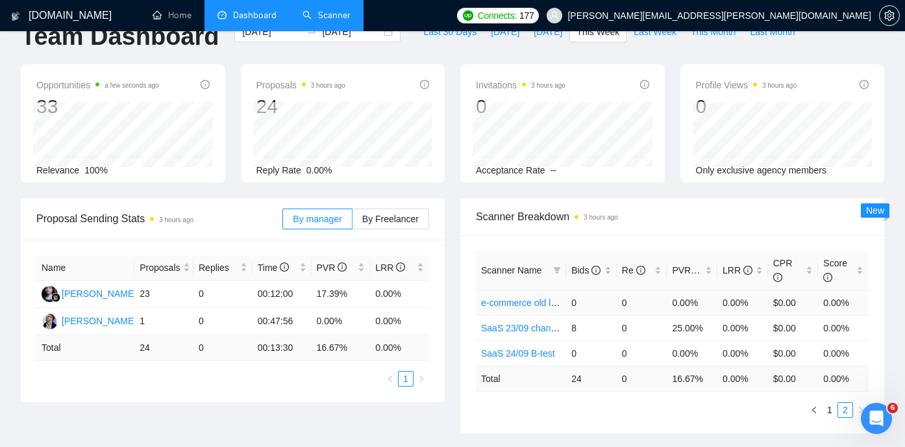
scroll to position [0, 0]
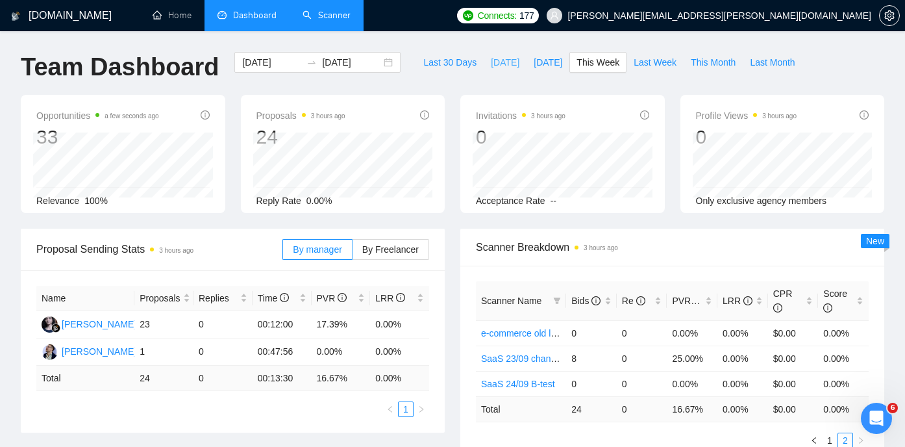
click at [491, 56] on span "[DATE]" at bounding box center [505, 62] width 29 height 14
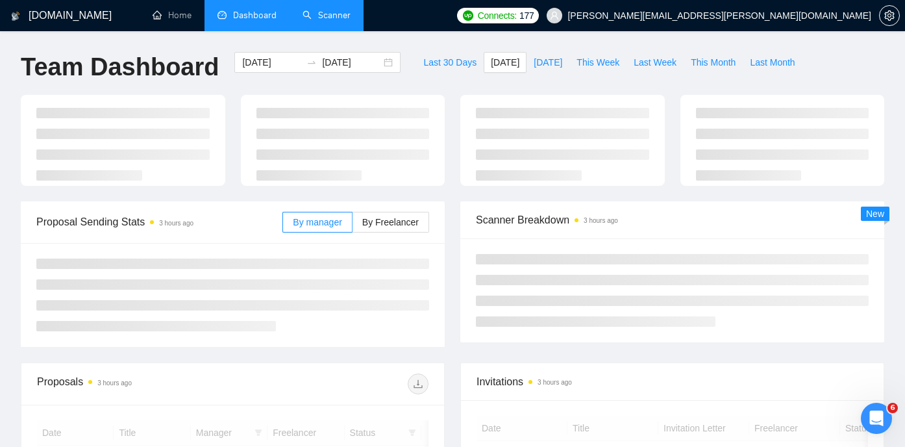
type input "[DATE]"
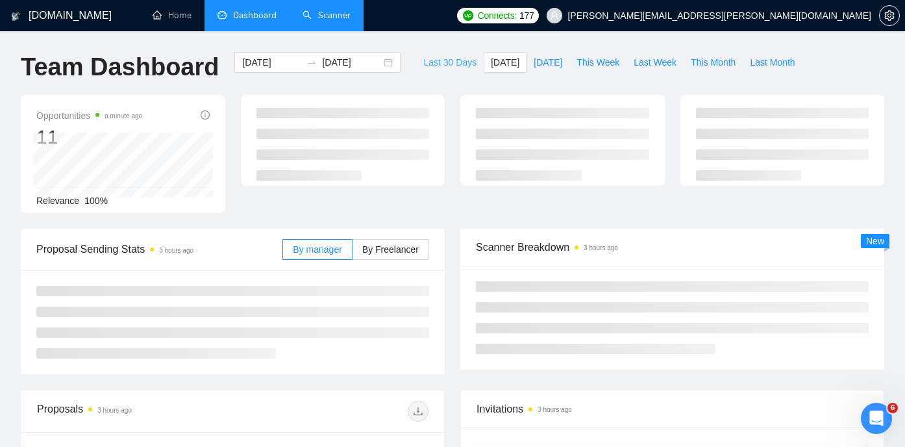
click at [450, 55] on span "Last 30 Days" at bounding box center [449, 62] width 53 height 14
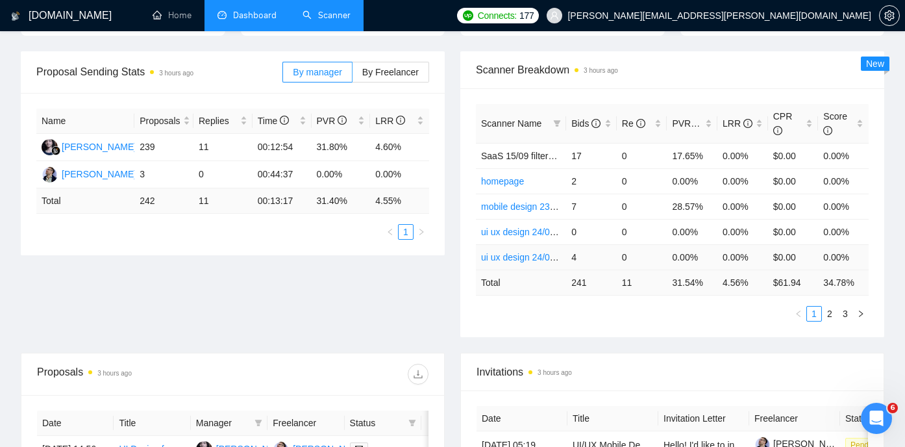
scroll to position [178, 0]
click at [823, 312] on link "2" at bounding box center [830, 313] width 14 height 14
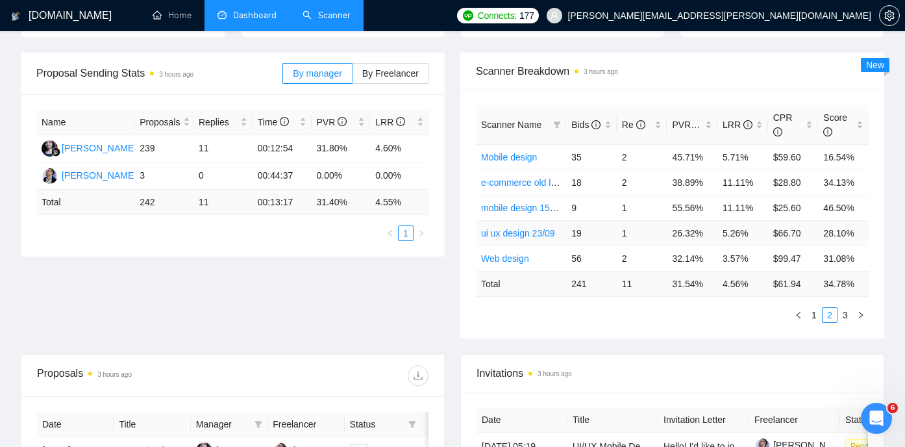
scroll to position [175, 0]
click at [846, 314] on link "3" at bounding box center [845, 315] width 14 height 14
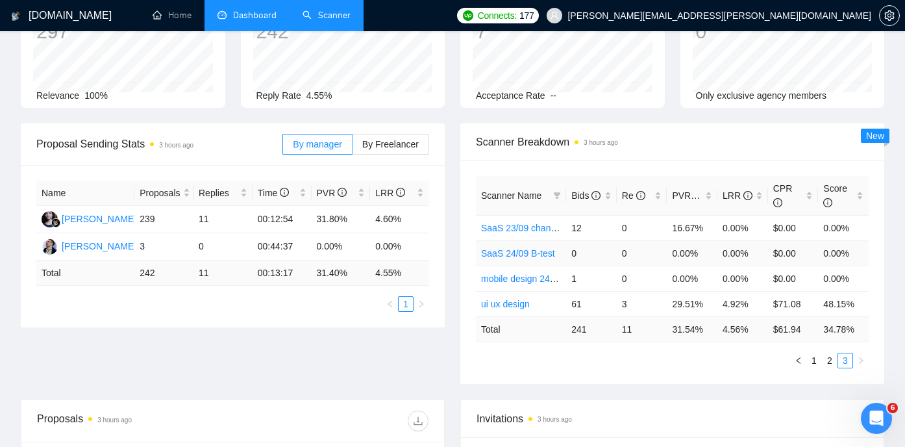
scroll to position [0, 0]
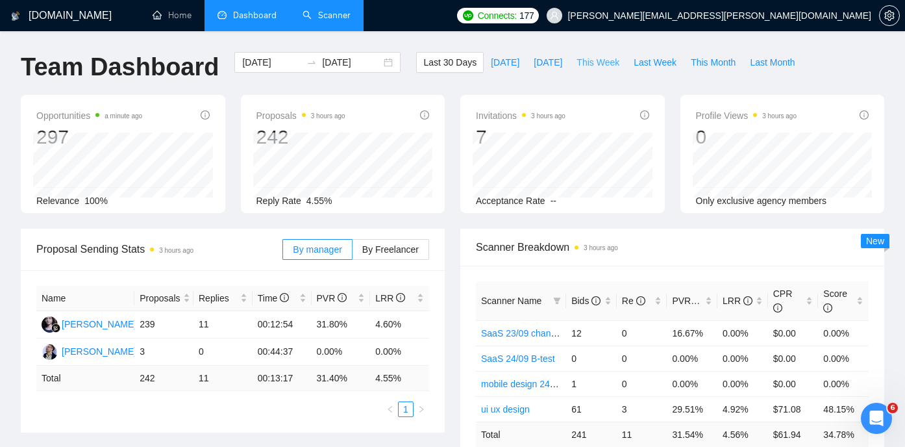
click at [595, 61] on span "This Week" at bounding box center [598, 62] width 43 height 14
type input "[DATE]"
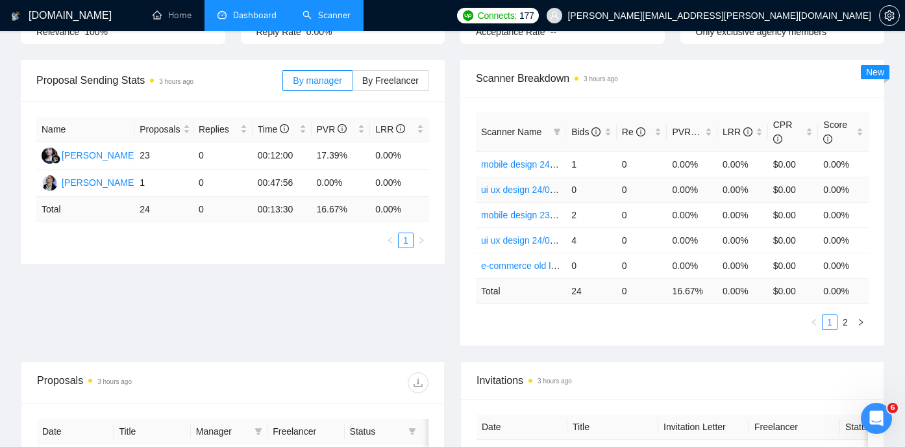
scroll to position [184, 0]
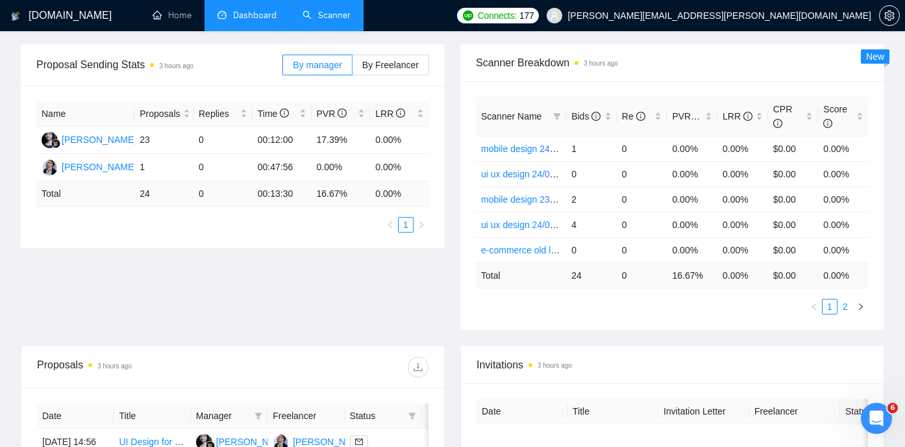
click at [845, 308] on link "2" at bounding box center [845, 306] width 14 height 14
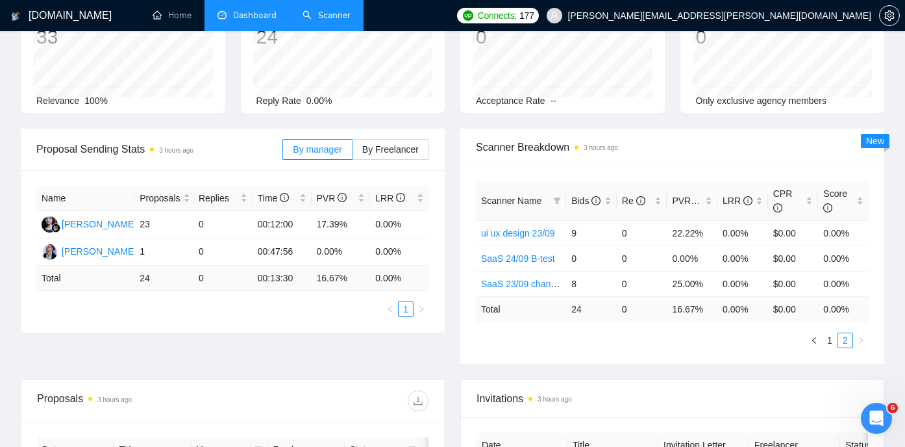
scroll to position [12, 0]
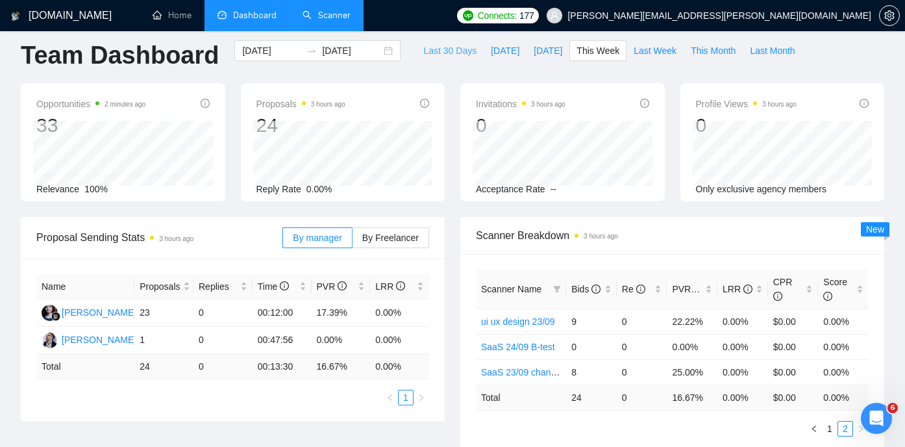
click at [453, 49] on span "Last 30 Days" at bounding box center [449, 51] width 53 height 14
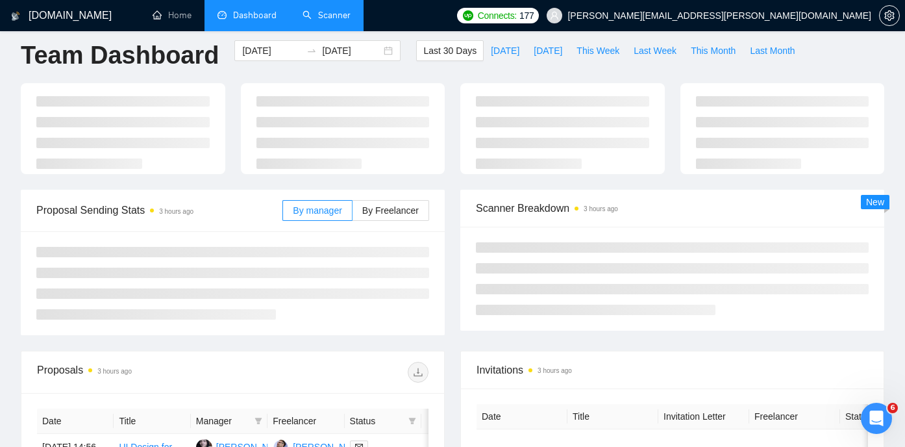
type input "[DATE]"
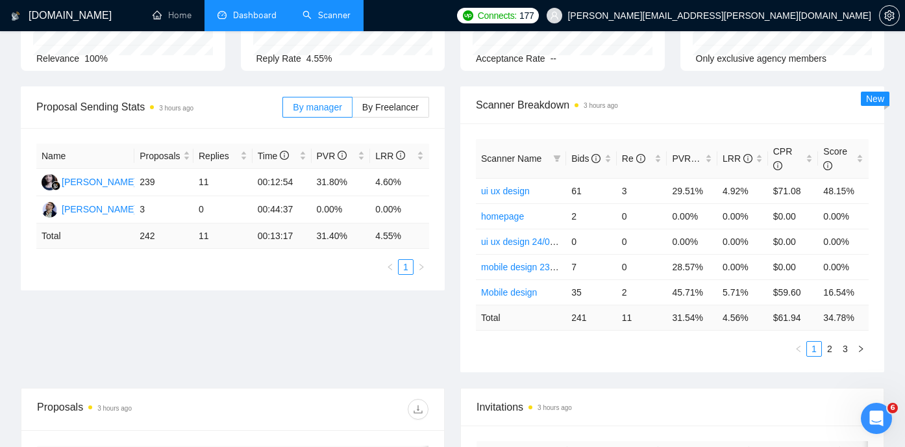
scroll to position [143, 0]
